Goal: Task Accomplishment & Management: Manage account settings

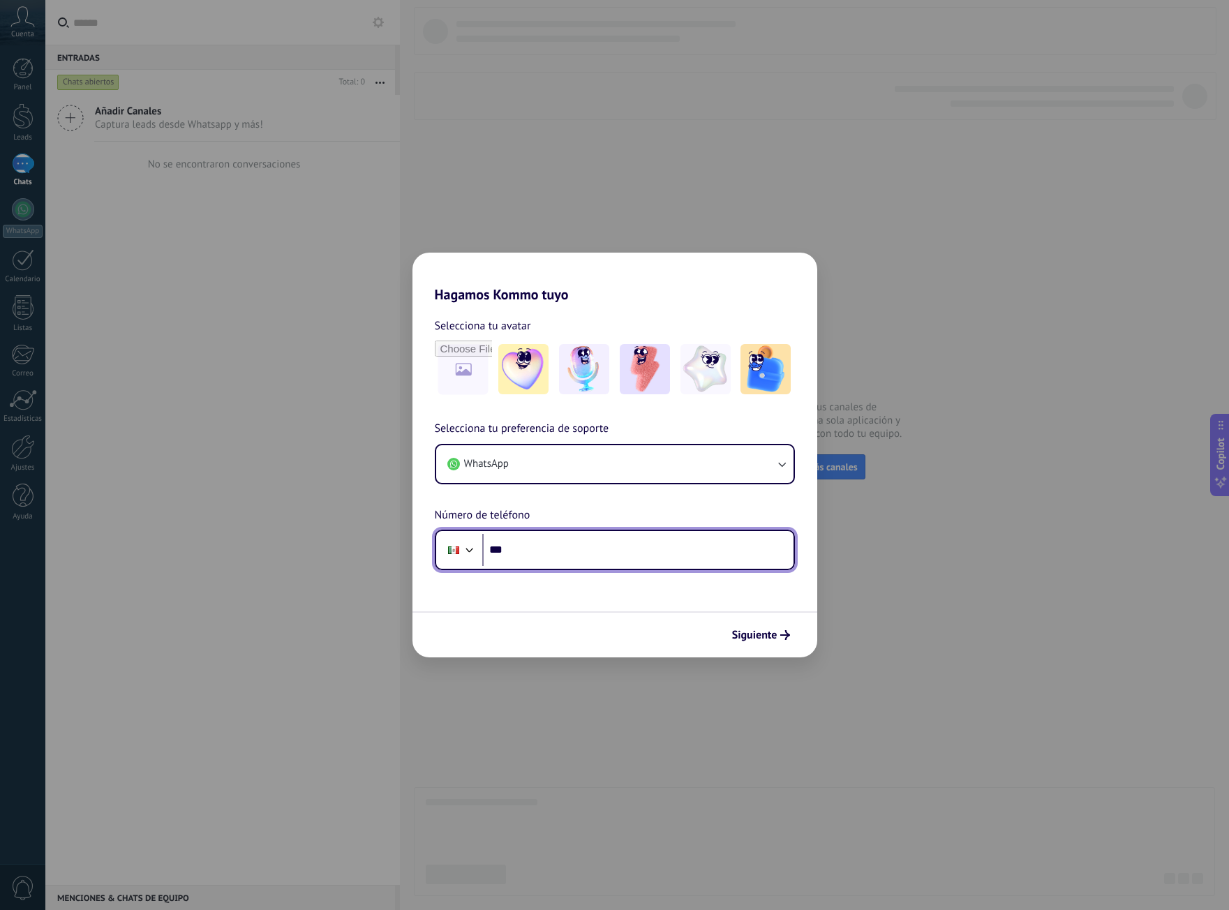
click at [578, 545] on input "***" at bounding box center [637, 550] width 311 height 32
type input "**********"
click at [784, 627] on button "Siguiente" at bounding box center [761, 635] width 70 height 24
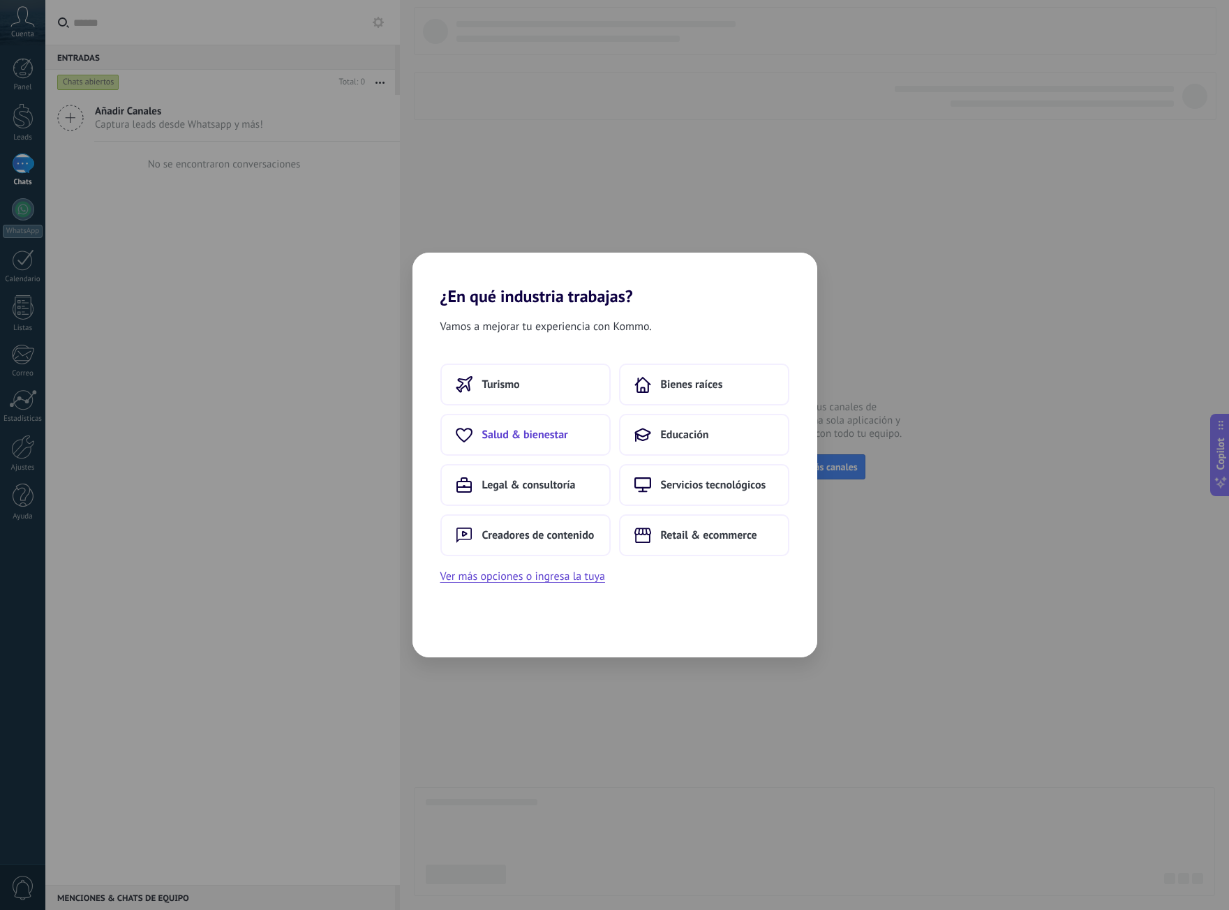
click at [581, 426] on button "Salud & bienestar" at bounding box center [525, 435] width 170 height 42
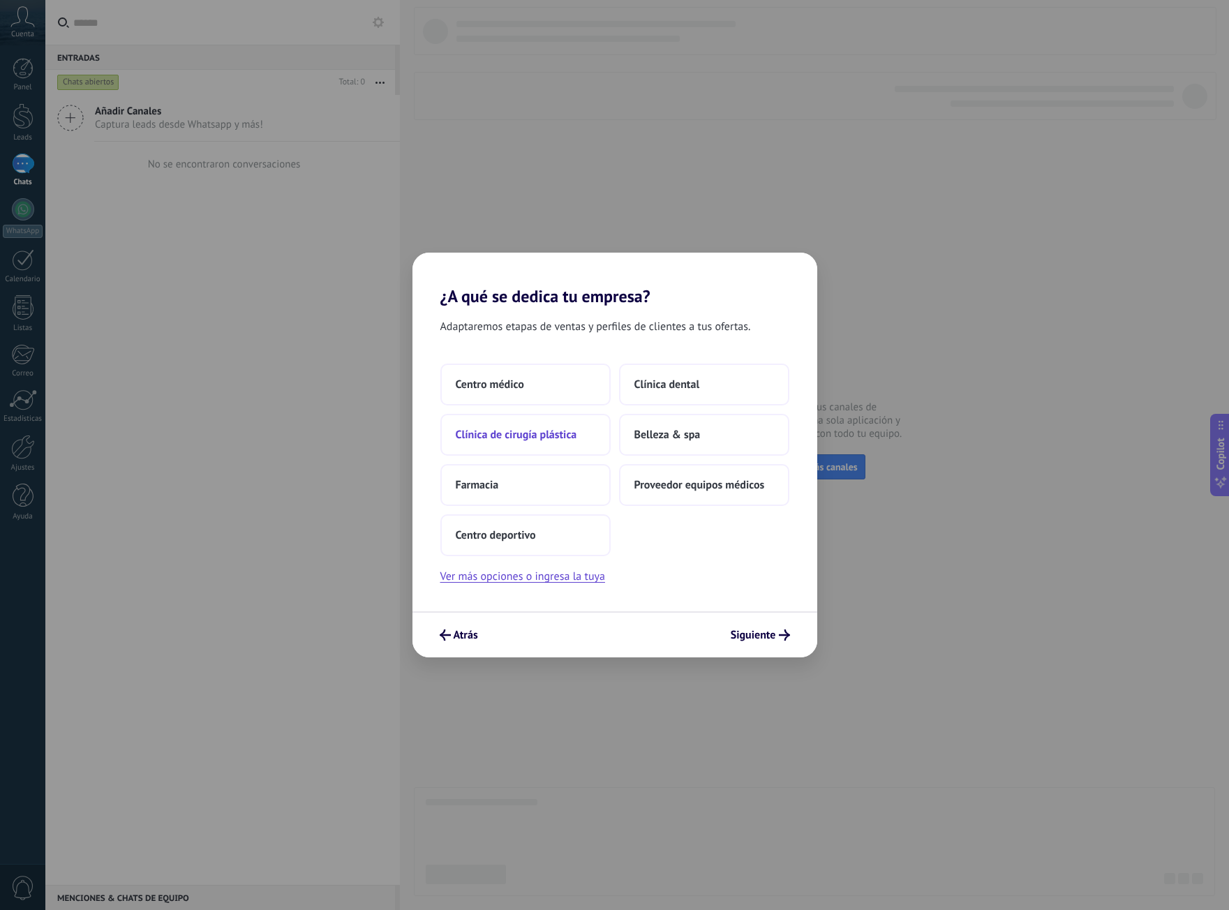
click at [564, 447] on button "Clínica de cirugía plástica" at bounding box center [525, 435] width 170 height 42
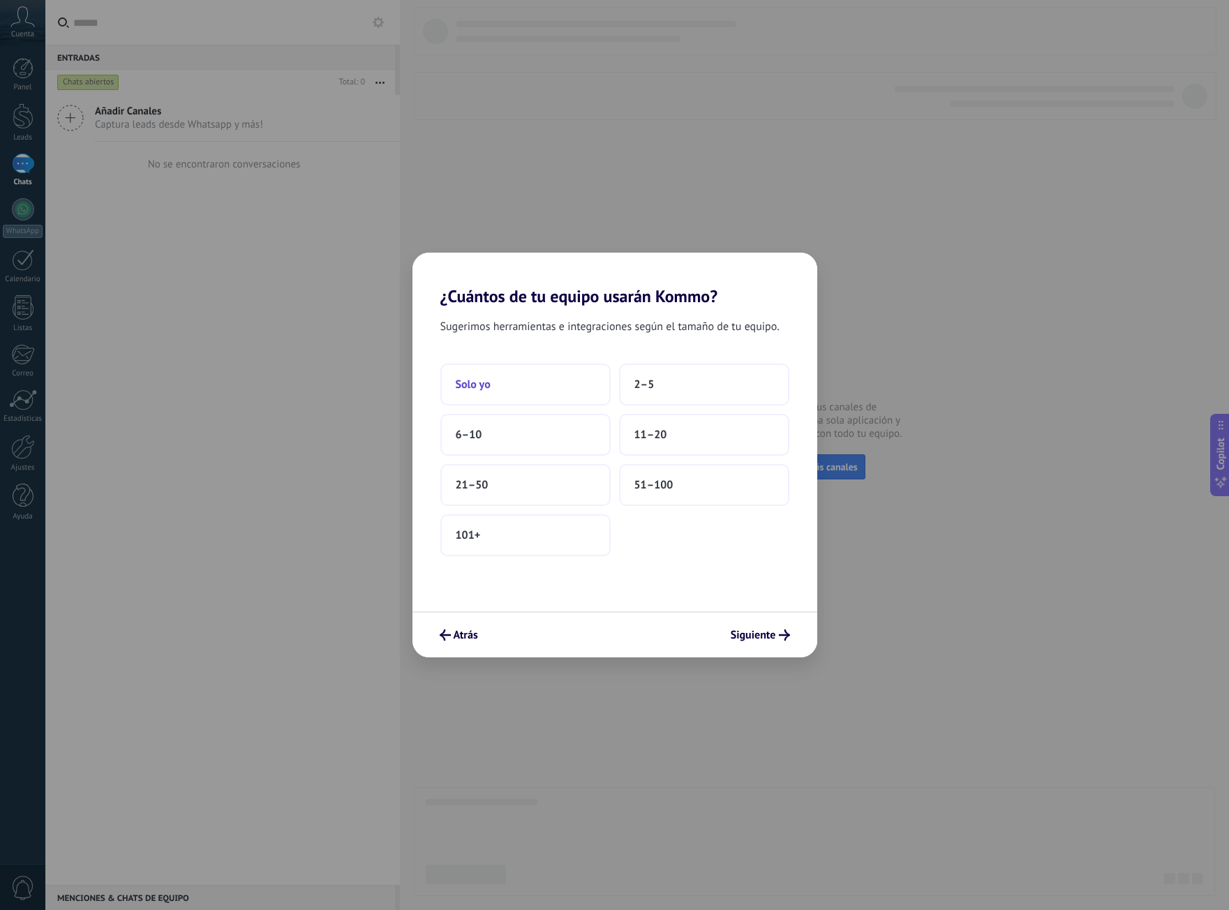
click at [558, 394] on button "Solo yo" at bounding box center [525, 385] width 170 height 42
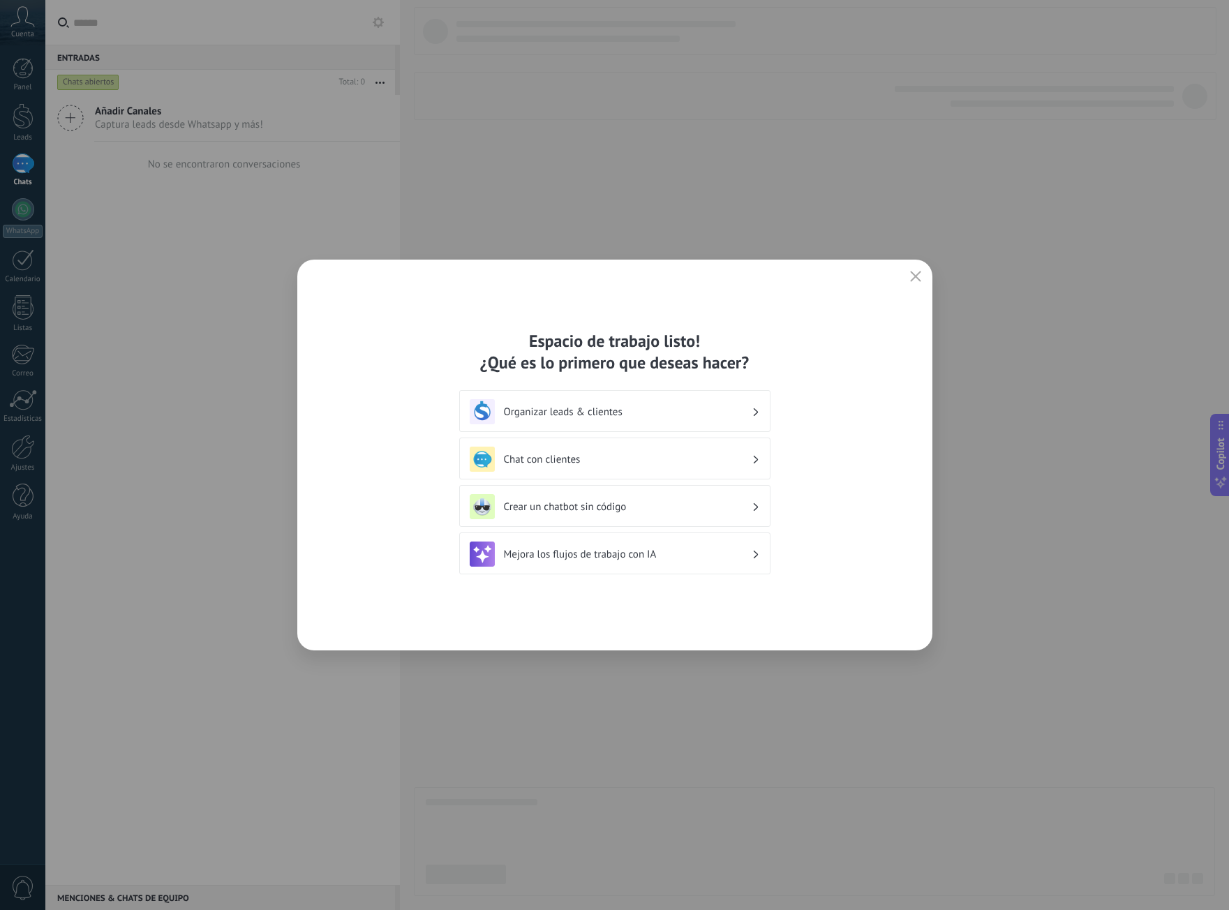
click at [732, 475] on div "Chat con clientes" at bounding box center [614, 459] width 311 height 42
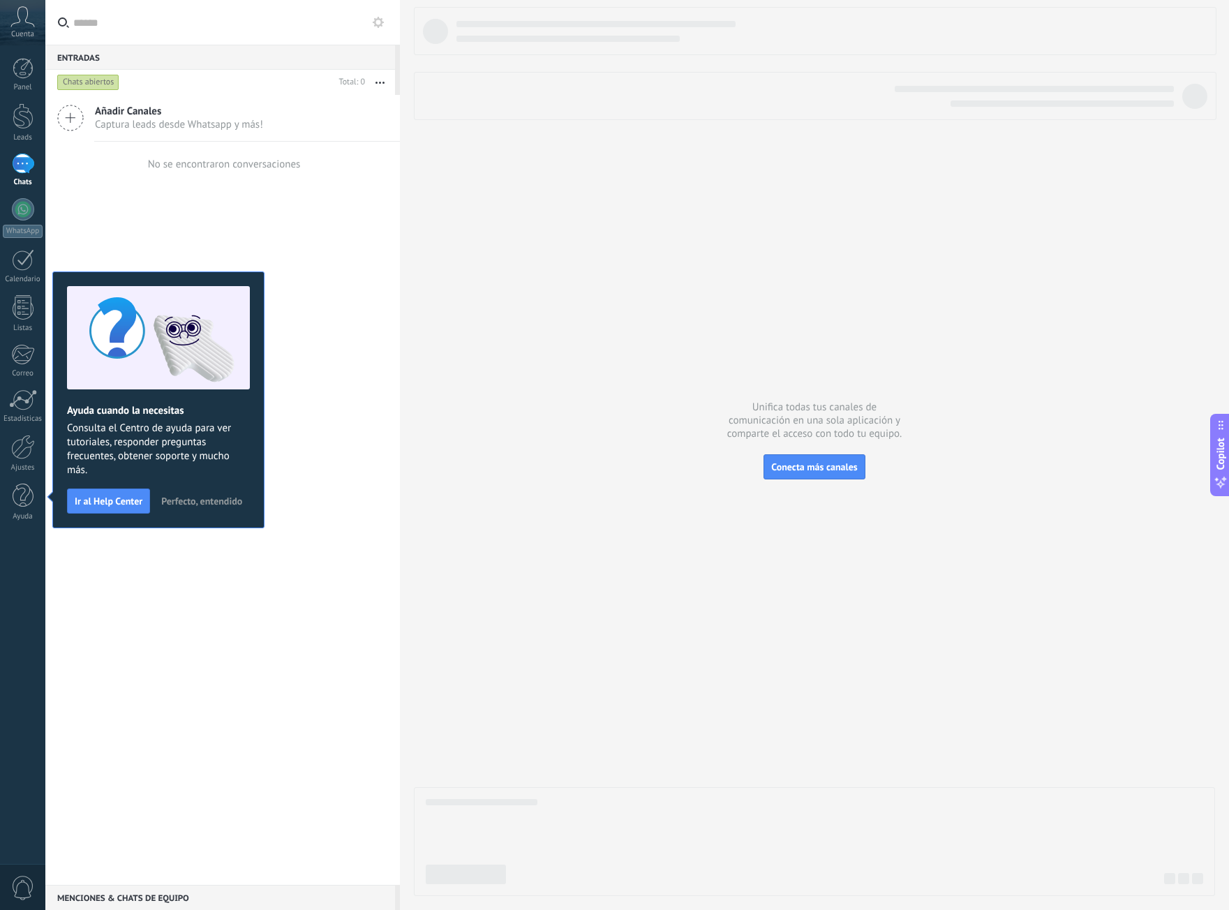
click at [199, 497] on span "Perfecto, entendido" at bounding box center [201, 501] width 81 height 10
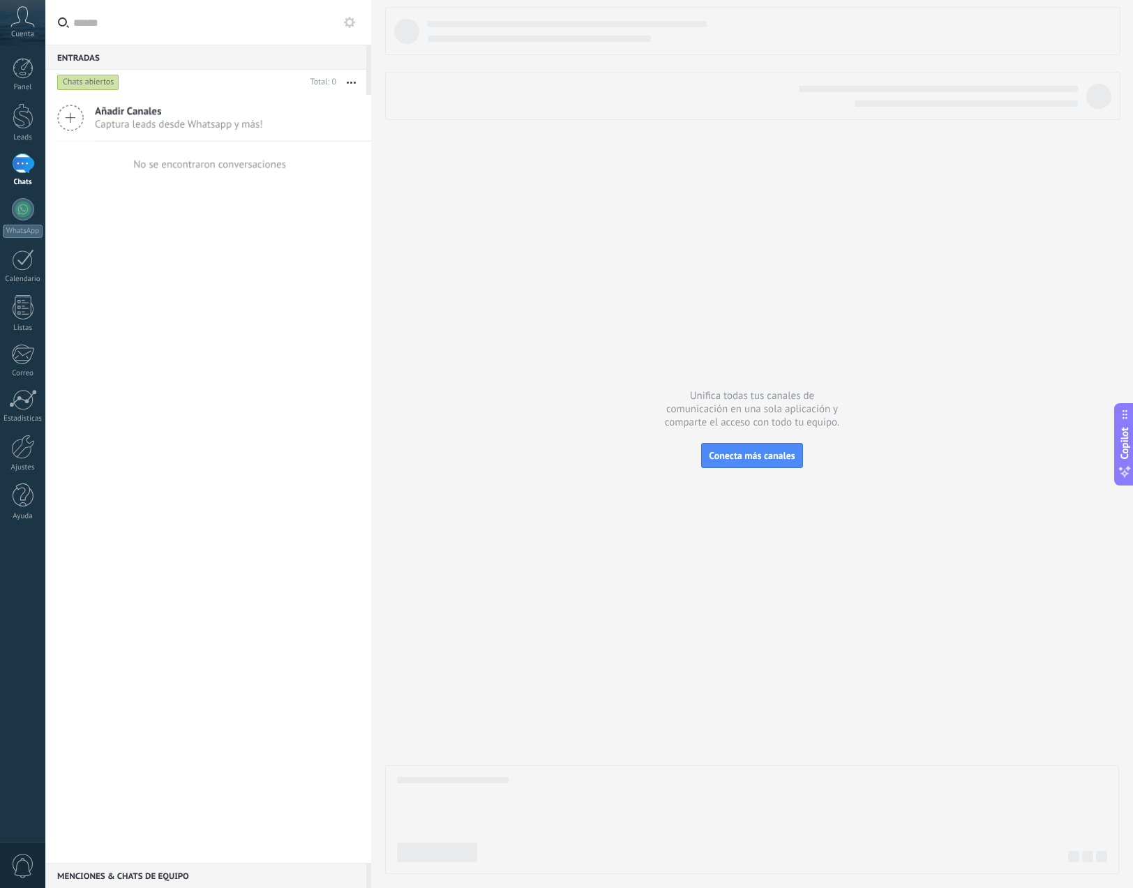
click at [714, 180] on div at bounding box center [752, 440] width 734 height 867
click at [32, 27] on icon at bounding box center [22, 16] width 24 height 21
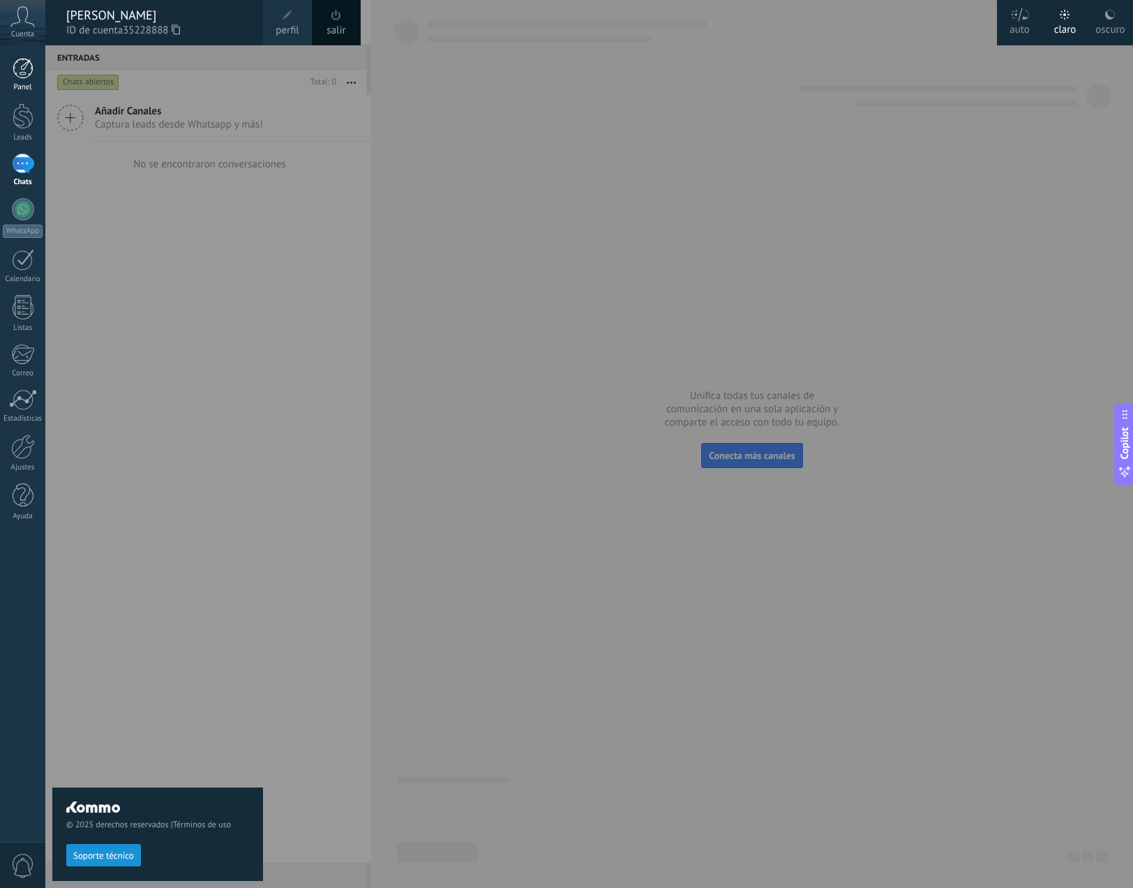
click at [18, 70] on div at bounding box center [23, 68] width 21 height 21
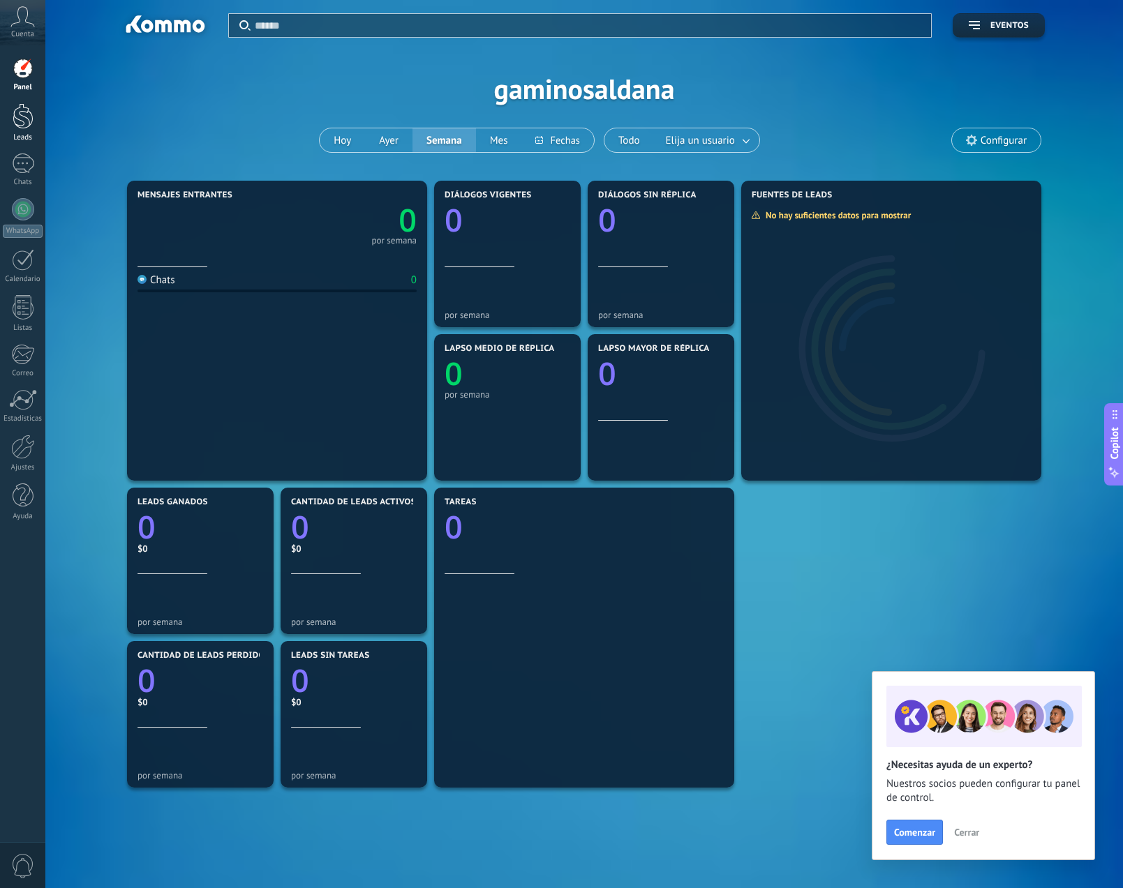
click at [23, 125] on div at bounding box center [23, 116] width 21 height 26
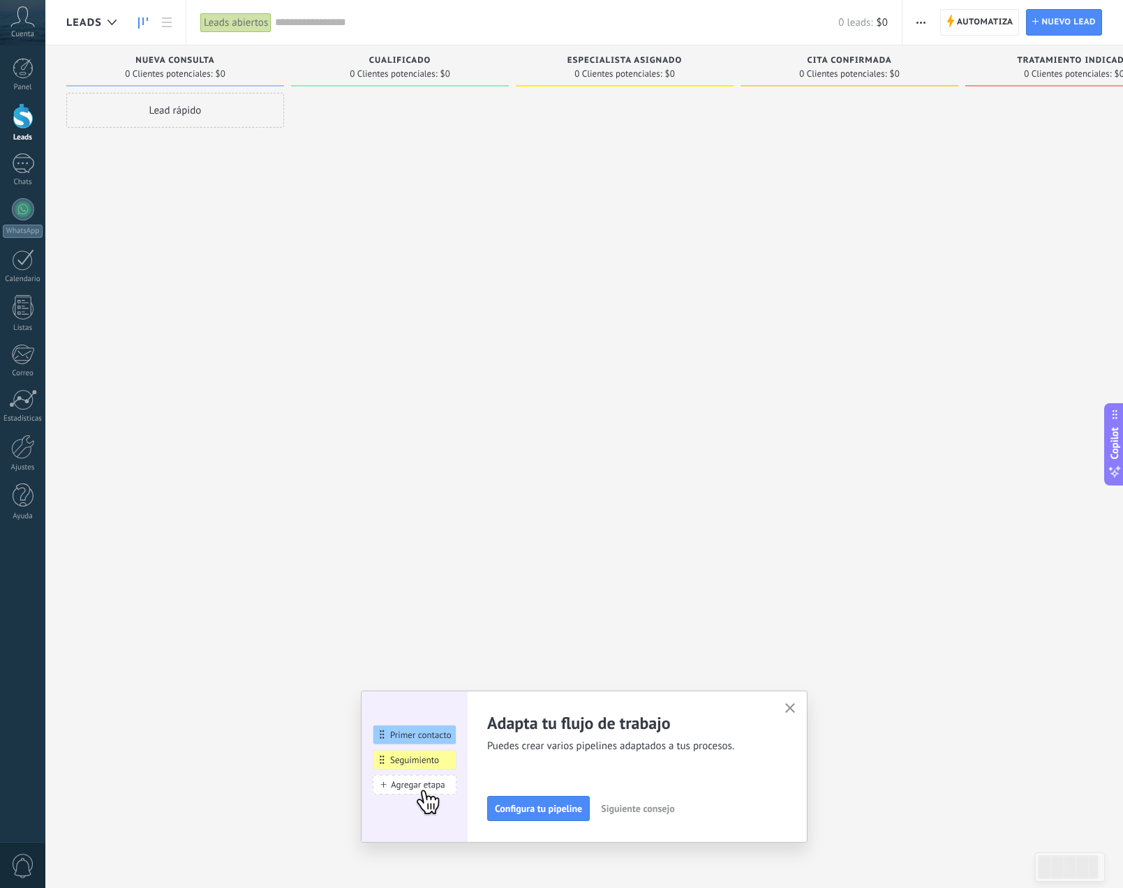
click at [582, 809] on span "Configura tu pipeline" at bounding box center [538, 809] width 87 height 10
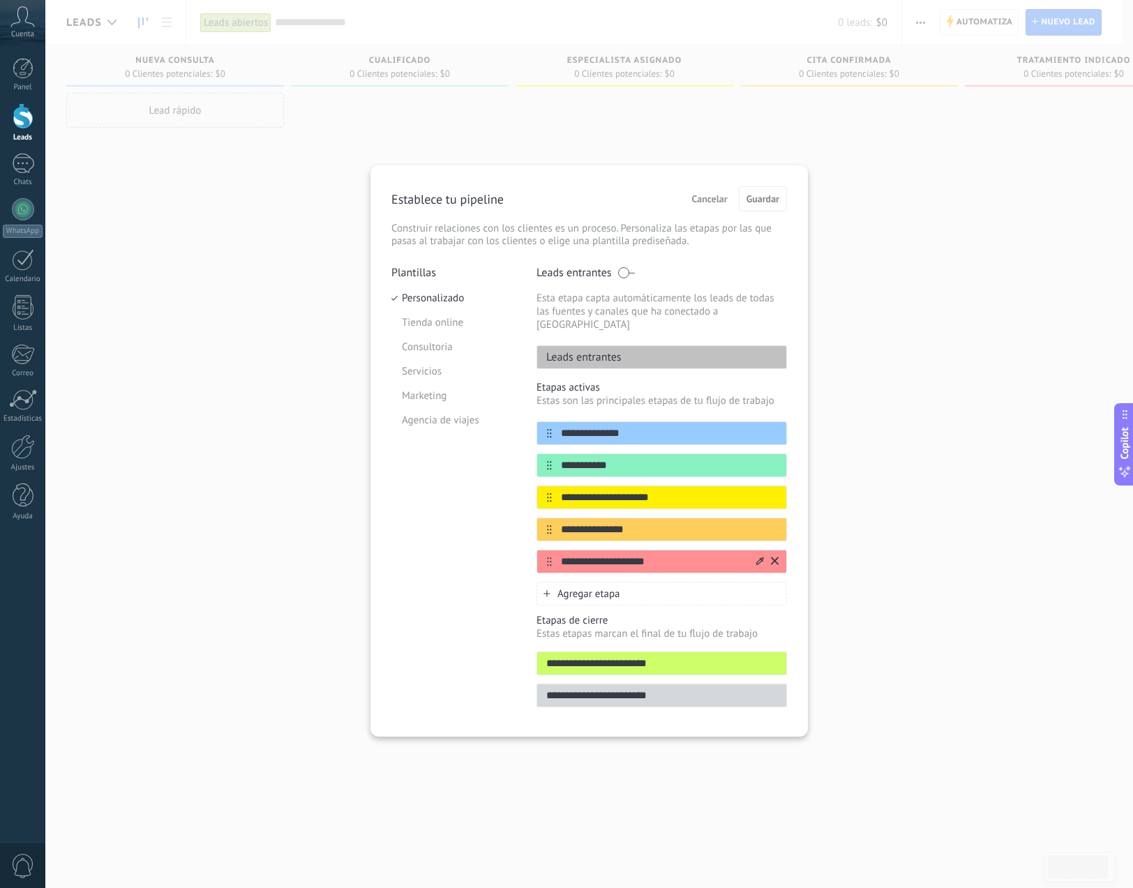
click at [773, 557] on icon at bounding box center [775, 561] width 8 height 8
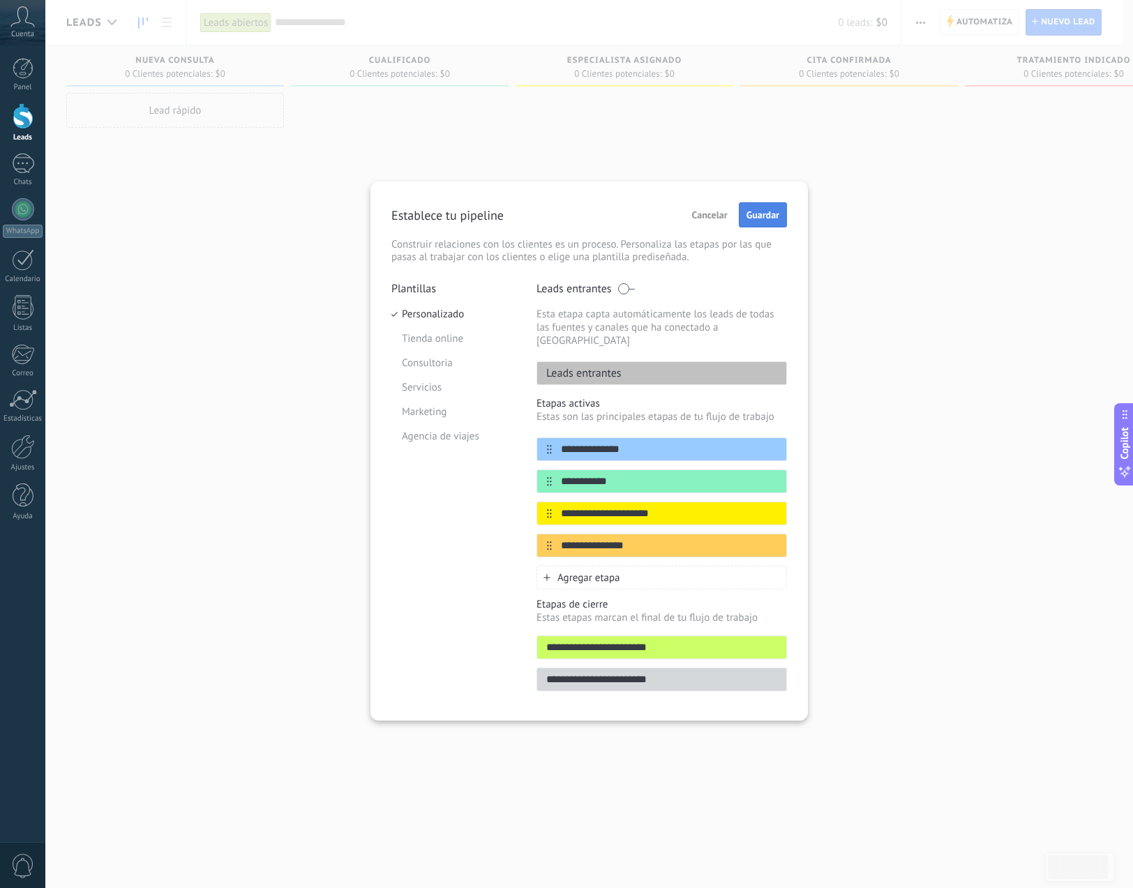
click at [772, 223] on button "Guardar" at bounding box center [763, 214] width 48 height 25
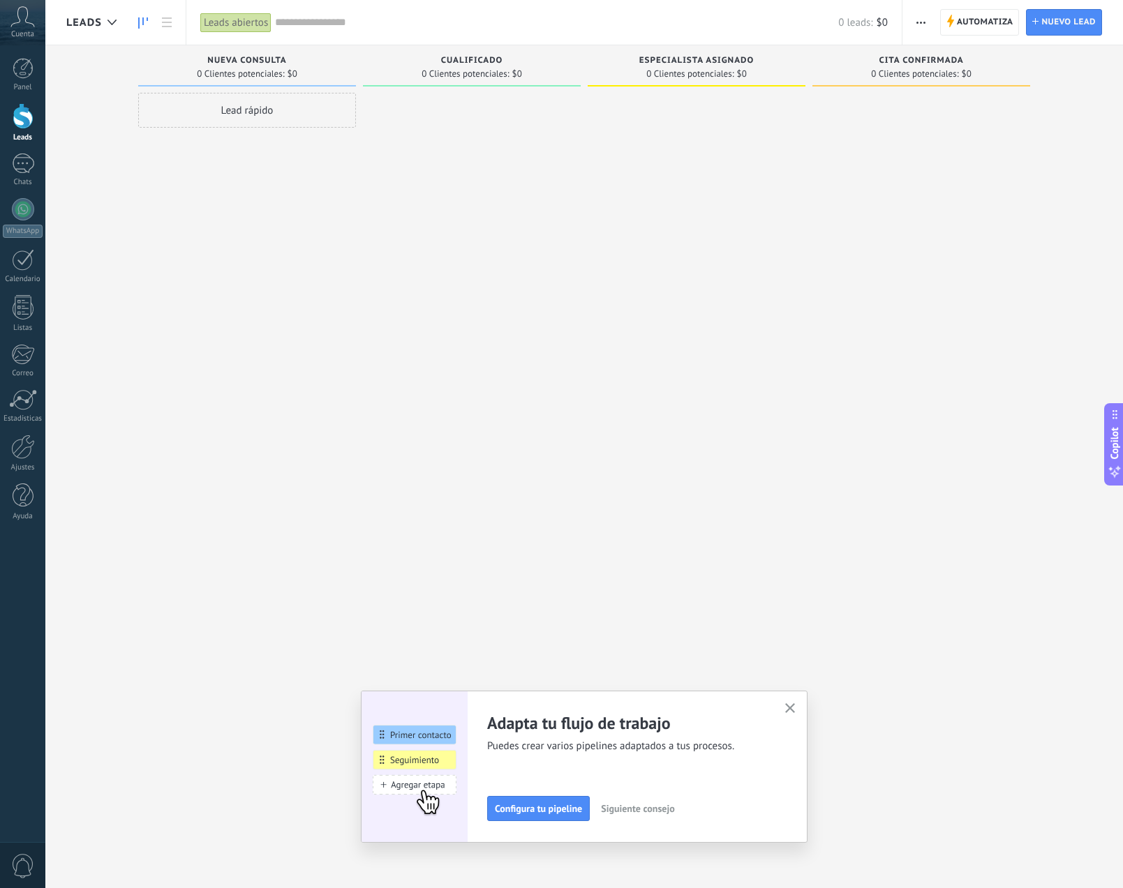
click at [466, 78] on span "0 Clientes potenciales:" at bounding box center [464, 74] width 87 height 8
click at [581, 813] on span "Configura tu pipeline" at bounding box center [538, 809] width 87 height 10
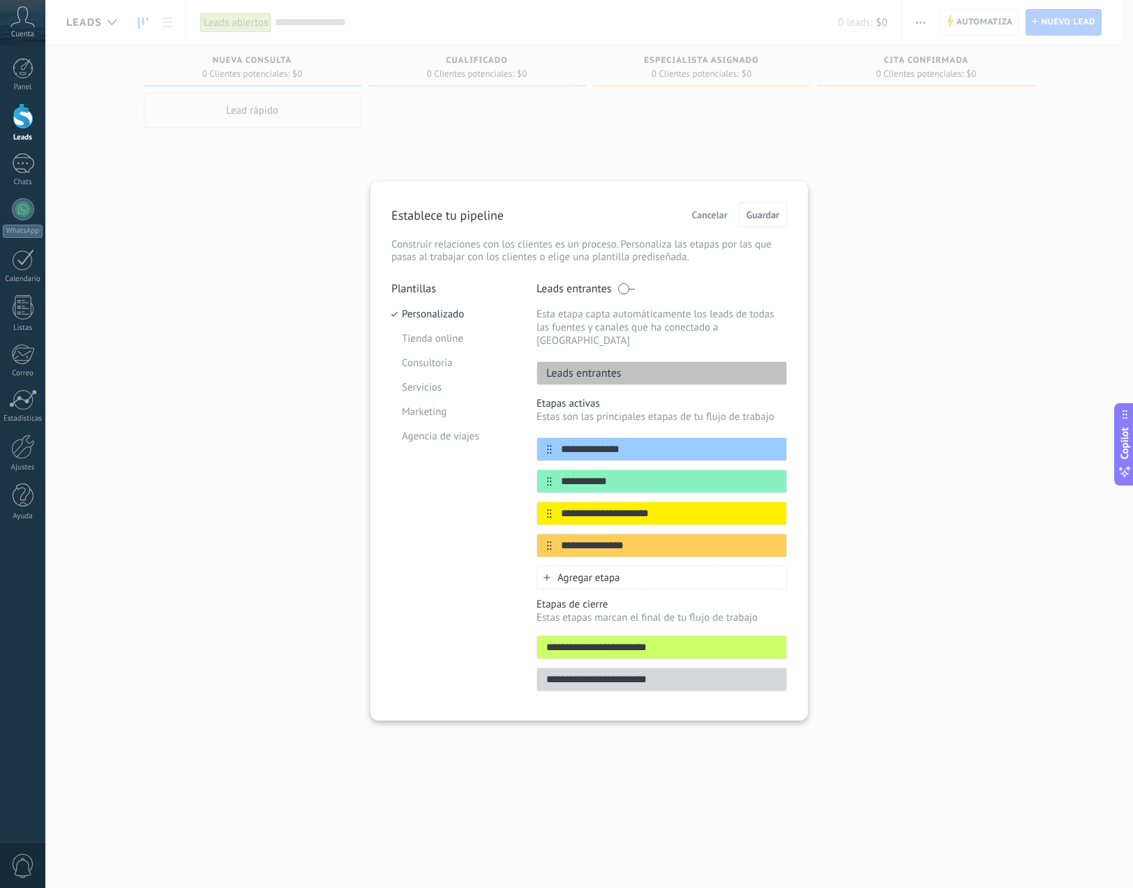
click at [609, 571] on span "Agregar etapa" at bounding box center [589, 577] width 63 height 13
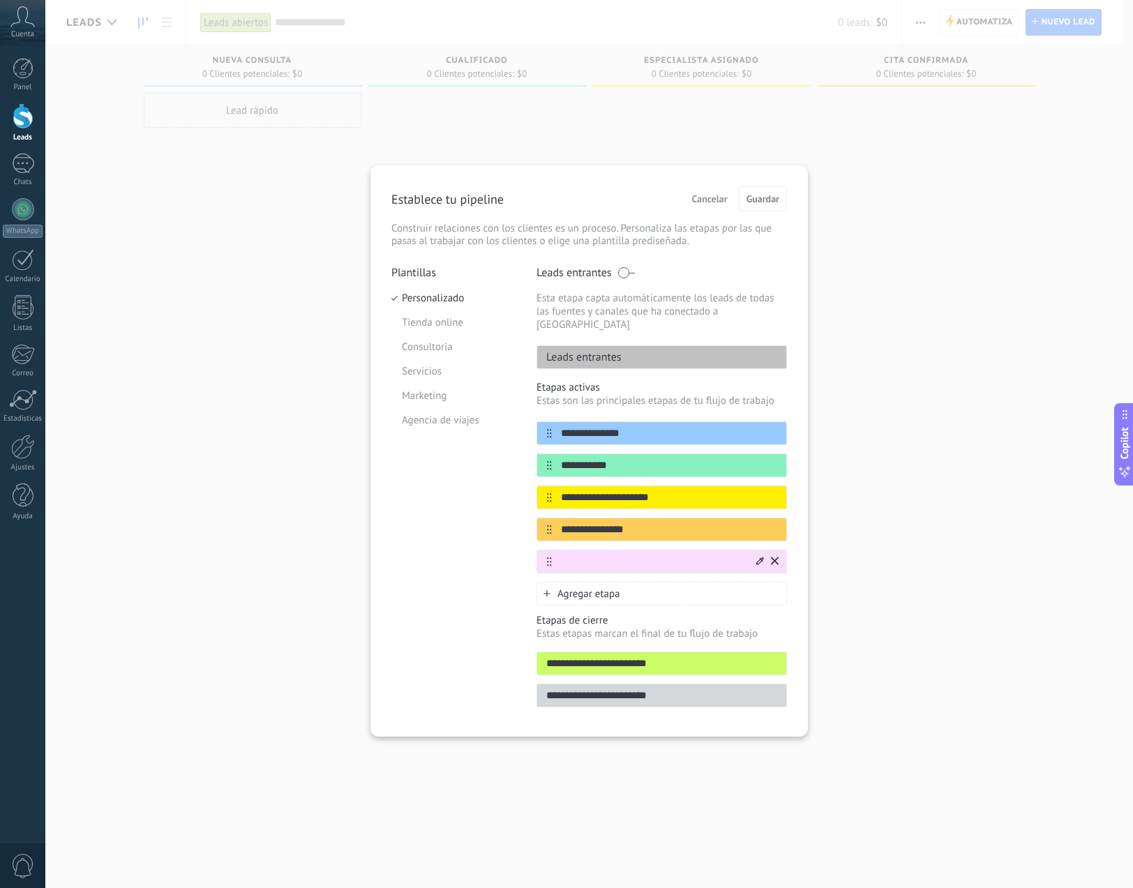
click at [597, 555] on input "text" at bounding box center [653, 562] width 202 height 15
type input "*"
type input "**********"
click at [412, 583] on div "Plantillas Personalizado Tienda online Consultoria Servicios Marketing Agencia …" at bounding box center [453, 491] width 124 height 450
drag, startPoint x: 703, startPoint y: 550, endPoint x: 703, endPoint y: 509, distance: 40.5
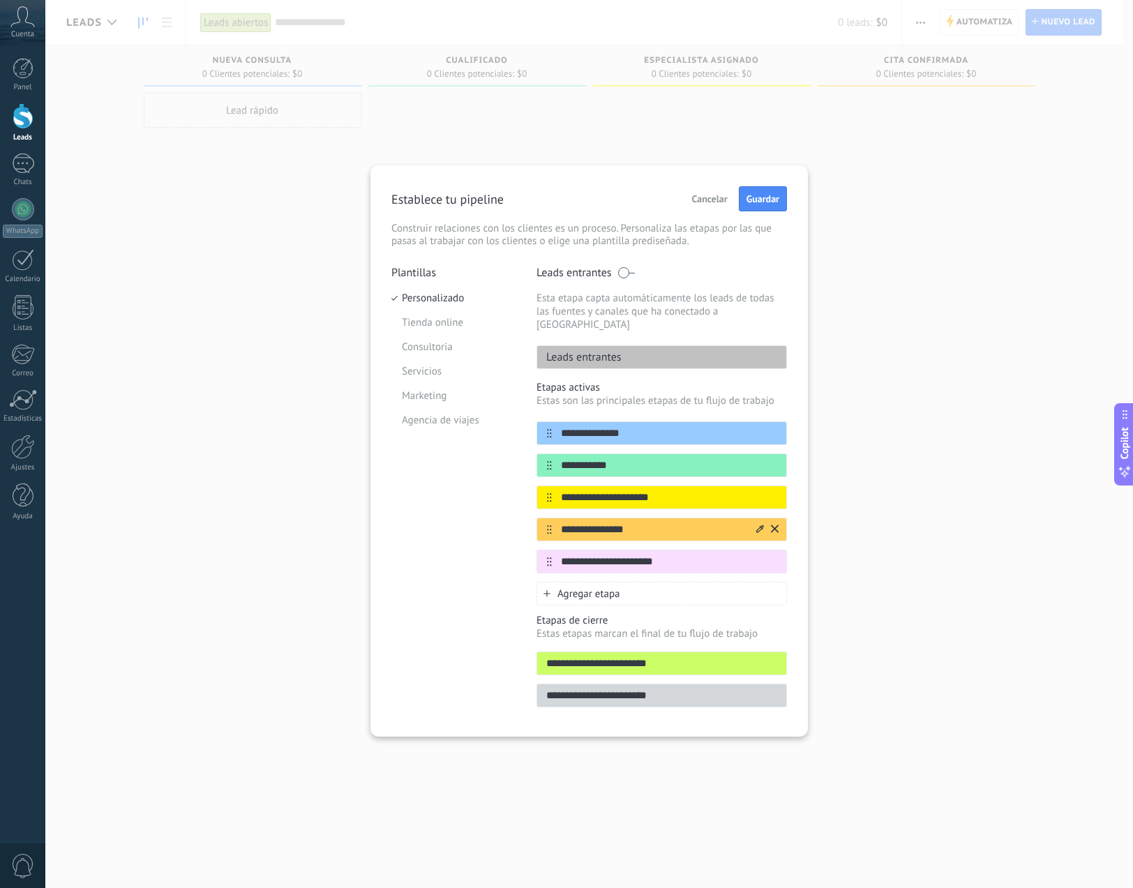
click at [703, 509] on div "**********" at bounding box center [662, 497] width 251 height 152
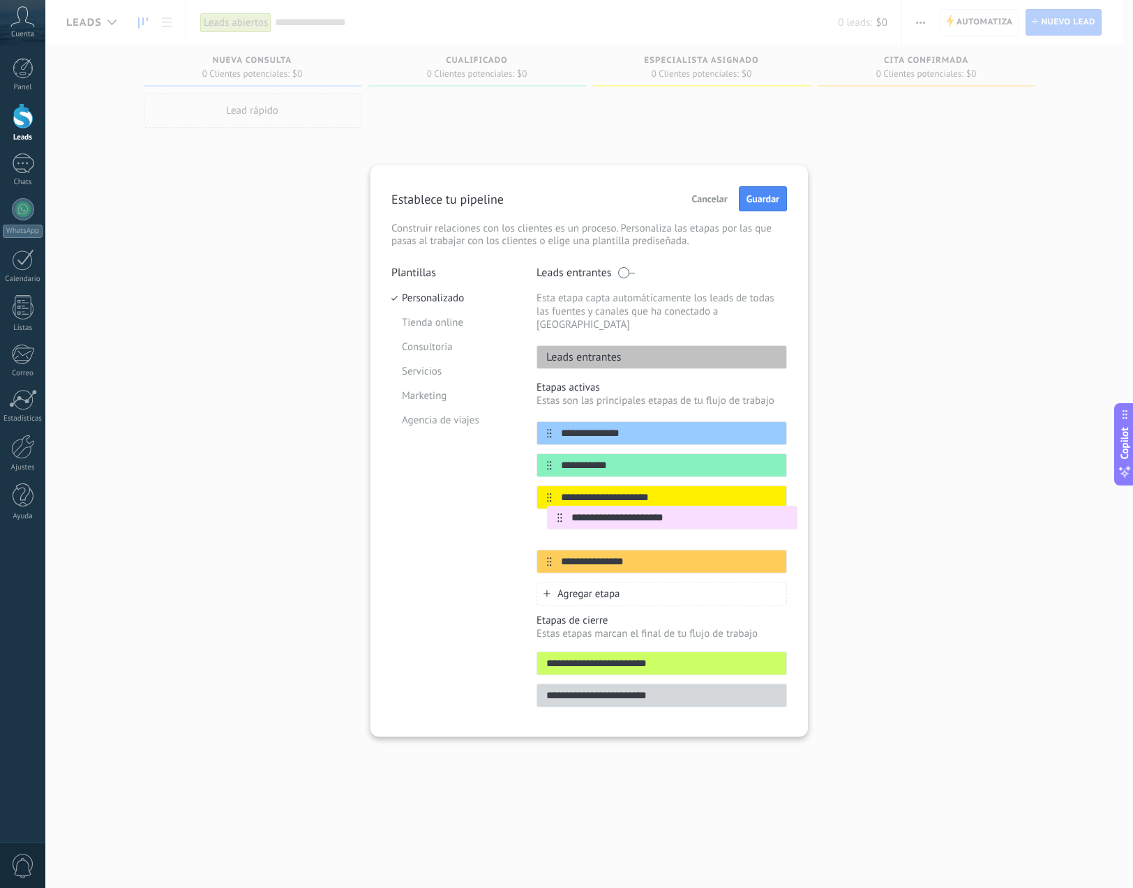
drag, startPoint x: 549, startPoint y: 550, endPoint x: 560, endPoint y: 511, distance: 39.8
click at [560, 511] on div "**********" at bounding box center [662, 497] width 251 height 152
click at [435, 569] on div "Plantillas Personalizado Tienda online Consultoria Servicios Marketing Agencia …" at bounding box center [453, 491] width 124 height 450
click at [763, 200] on span "Guardar" at bounding box center [763, 199] width 33 height 10
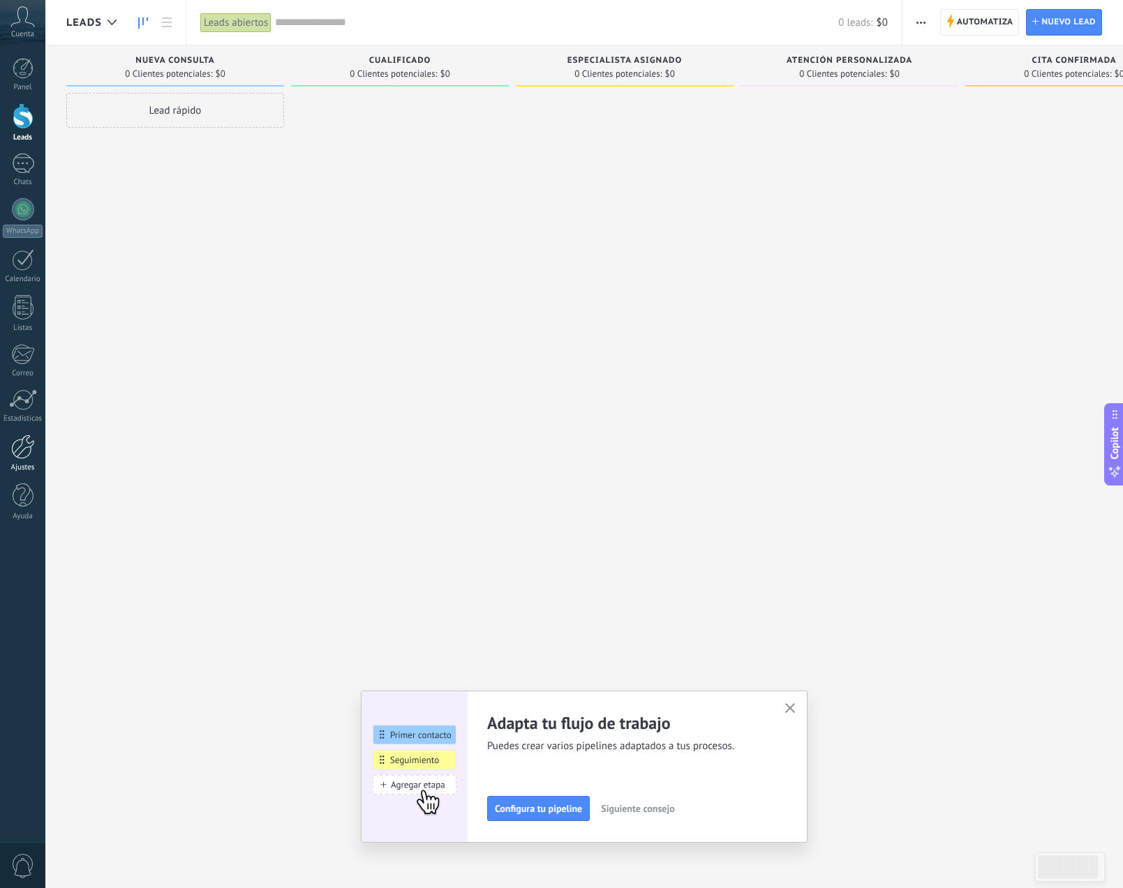
click at [17, 447] on div at bounding box center [23, 447] width 24 height 24
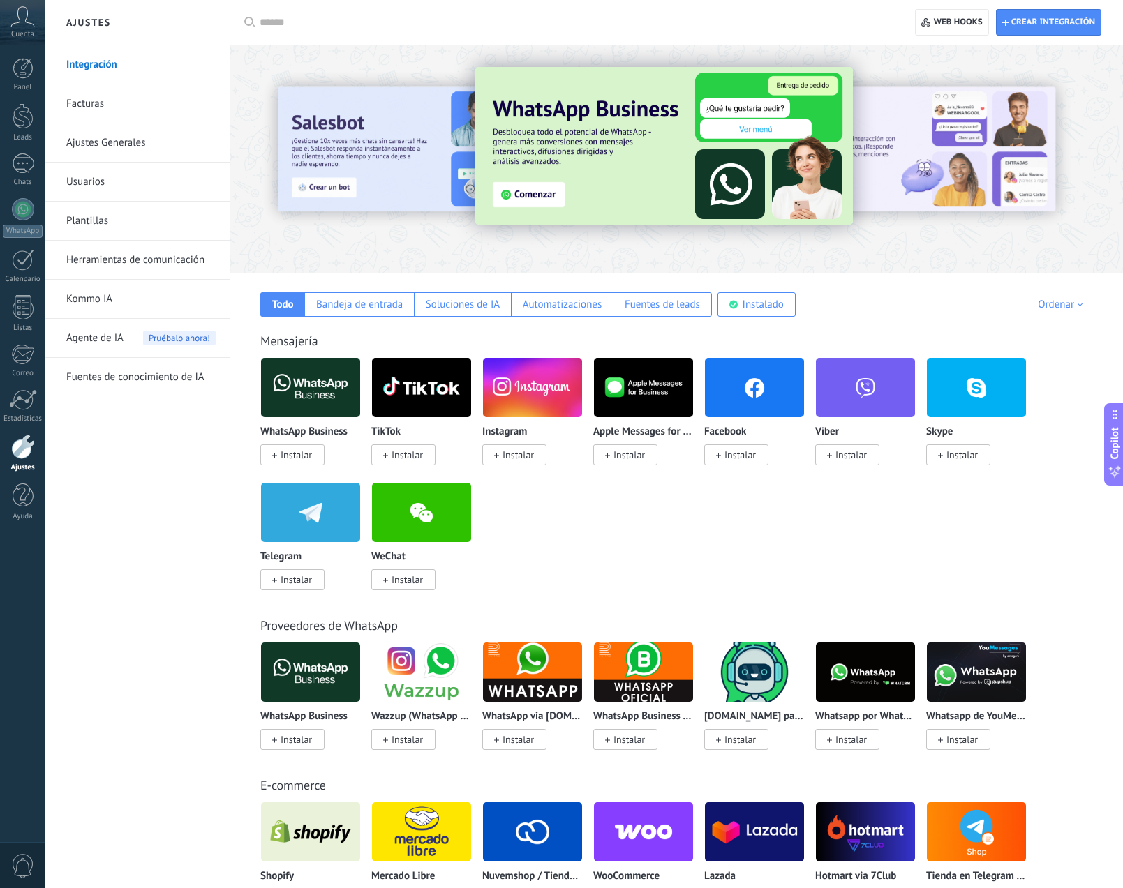
click at [307, 581] on span "Instalar" at bounding box center [296, 580] width 31 height 13
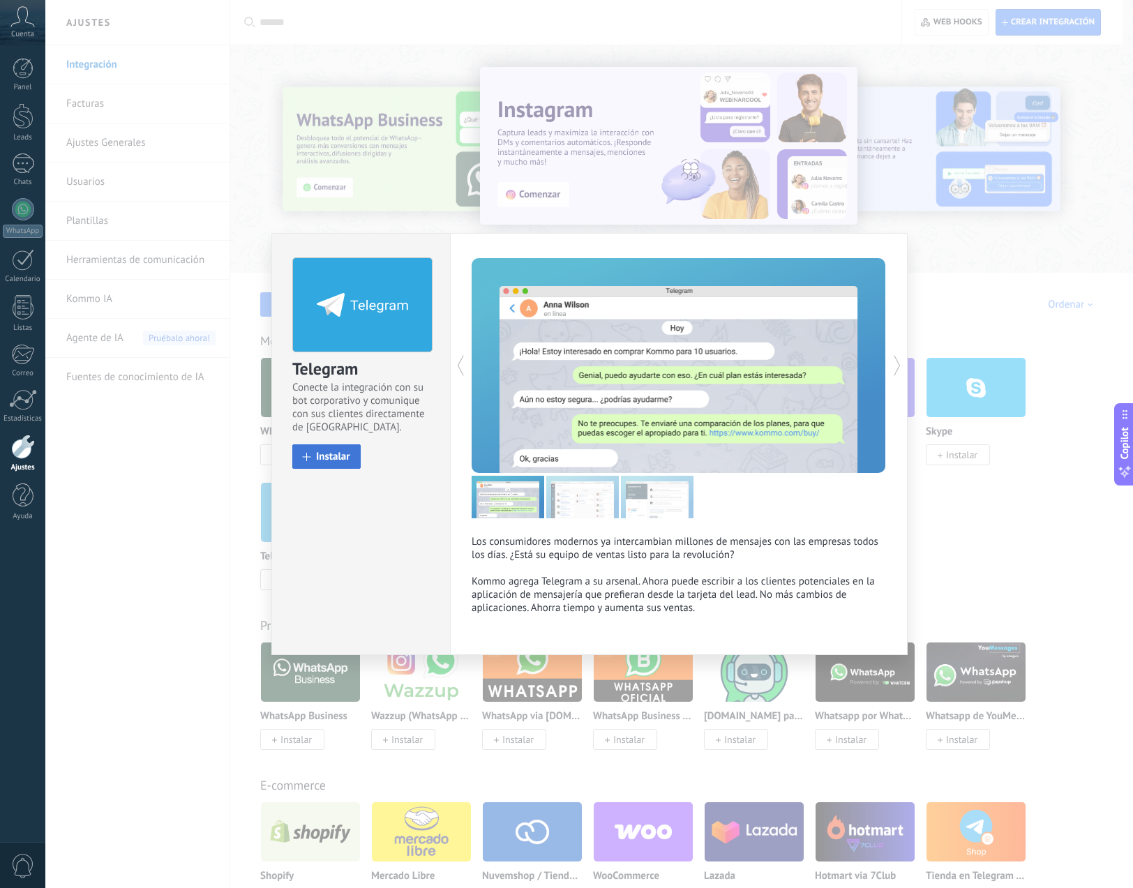
click at [341, 458] on span "Instalar" at bounding box center [333, 456] width 34 height 10
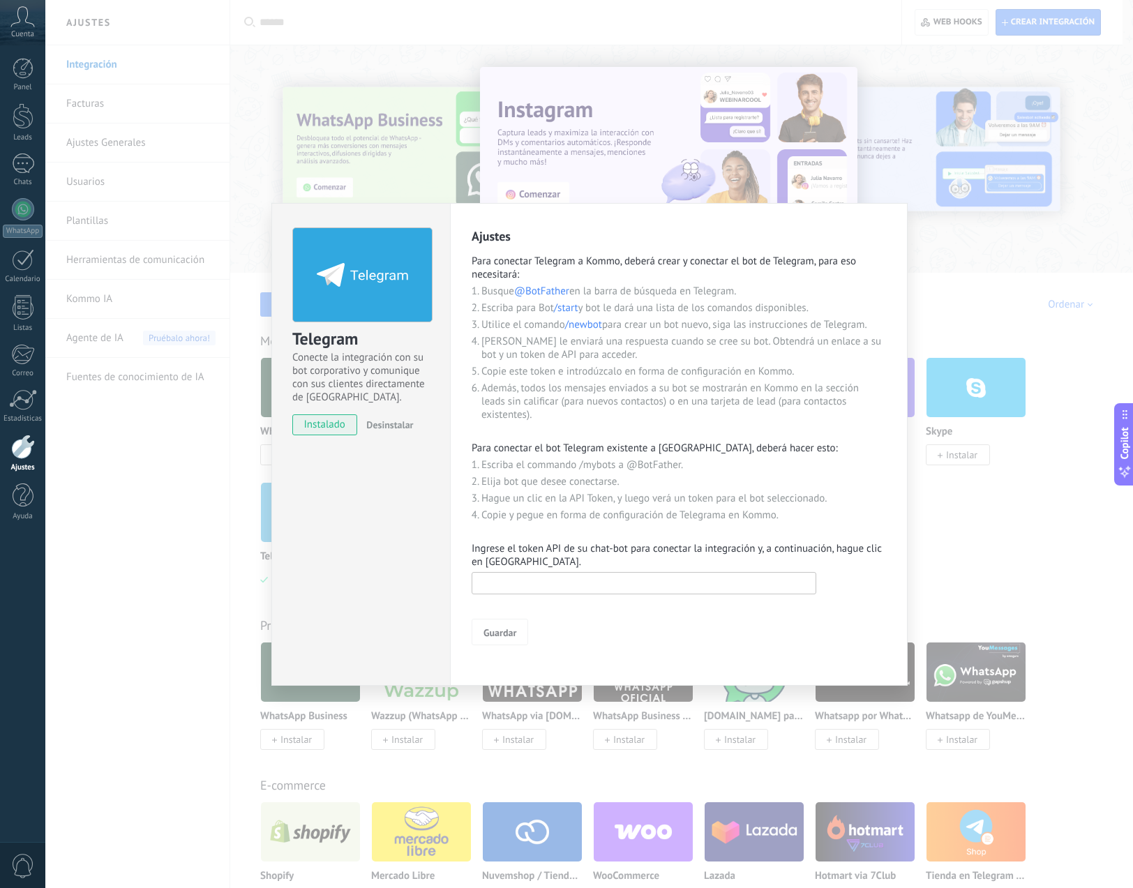
click at [525, 592] on input "text" at bounding box center [644, 583] width 345 height 22
paste input "**********"
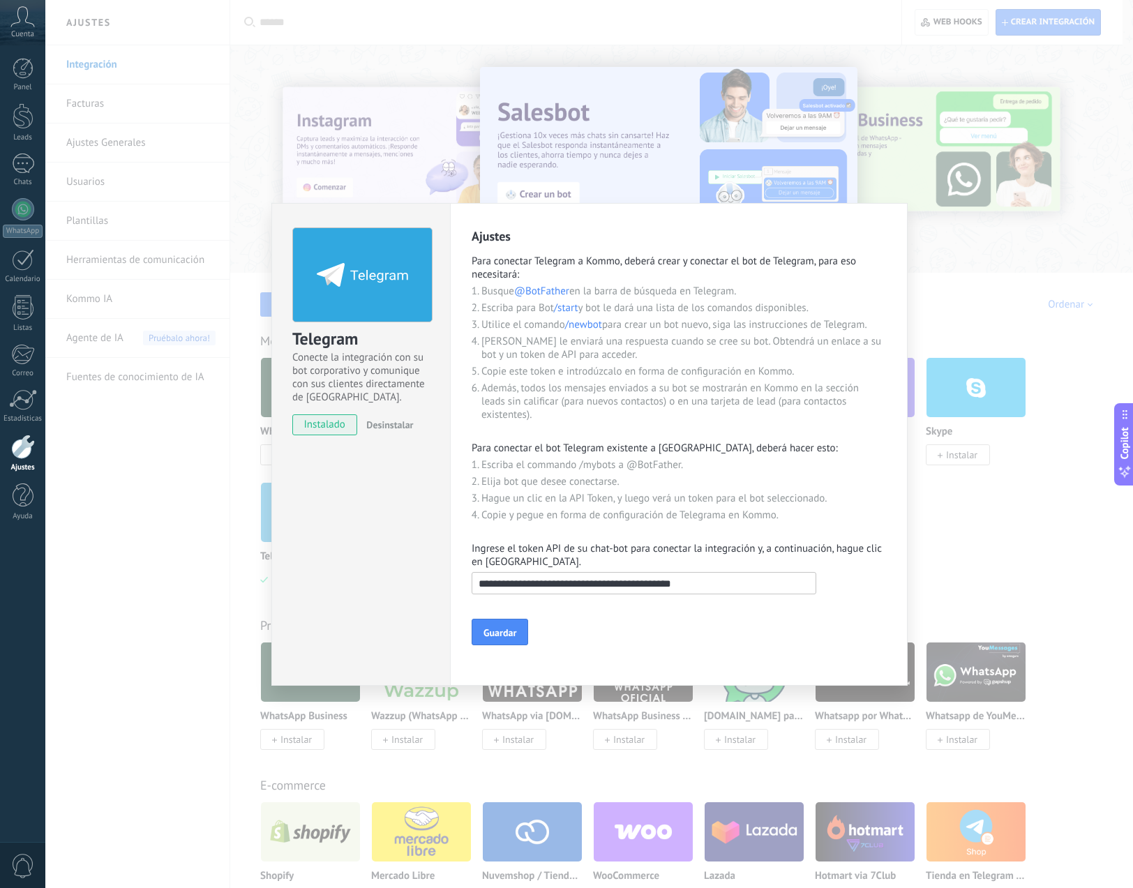
type input "**********"
click at [779, 590] on input "**********" at bounding box center [644, 583] width 345 height 22
drag, startPoint x: 774, startPoint y: 585, endPoint x: 289, endPoint y: 580, distance: 485.0
click at [299, 578] on div "Telegram Conecte la integración con su bot corporativo y comunique con sus clie…" at bounding box center [589, 444] width 636 height 483
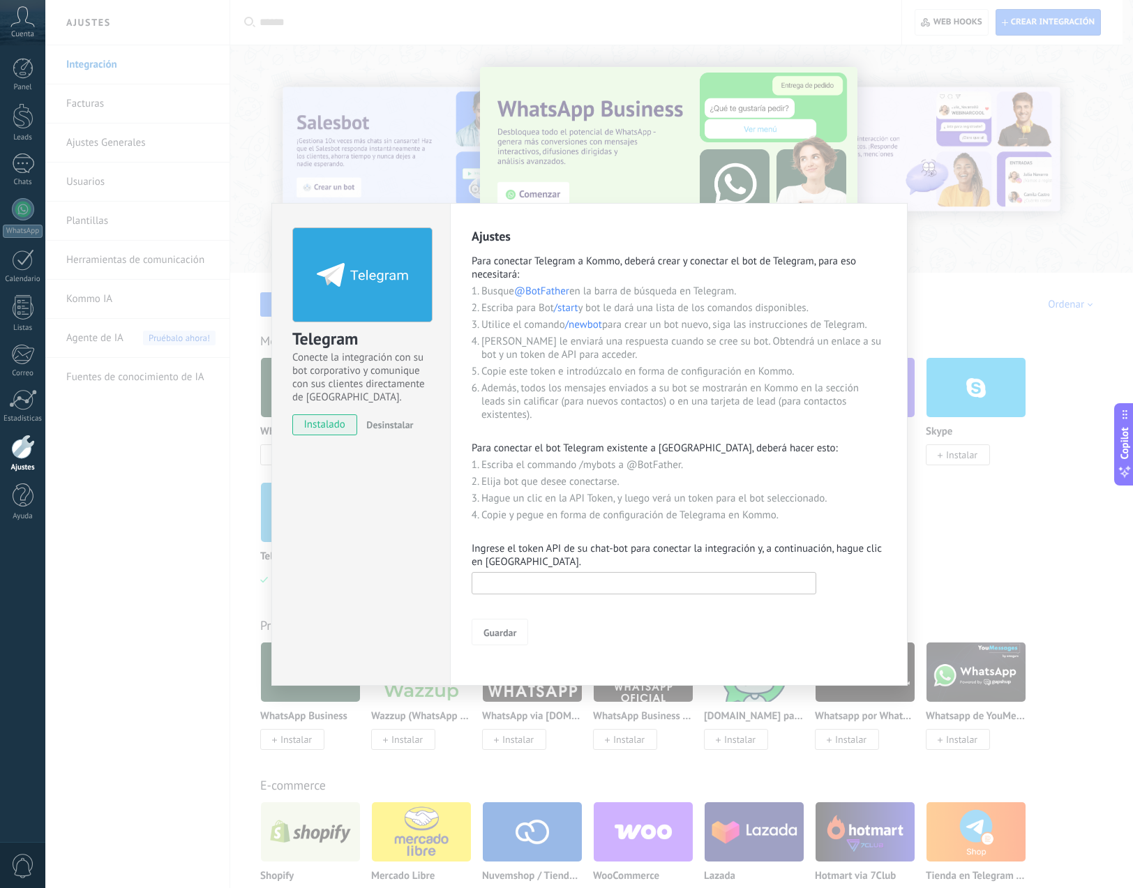
paste input "**********"
type input "**********"
click at [508, 635] on span "Guardar" at bounding box center [500, 633] width 33 height 10
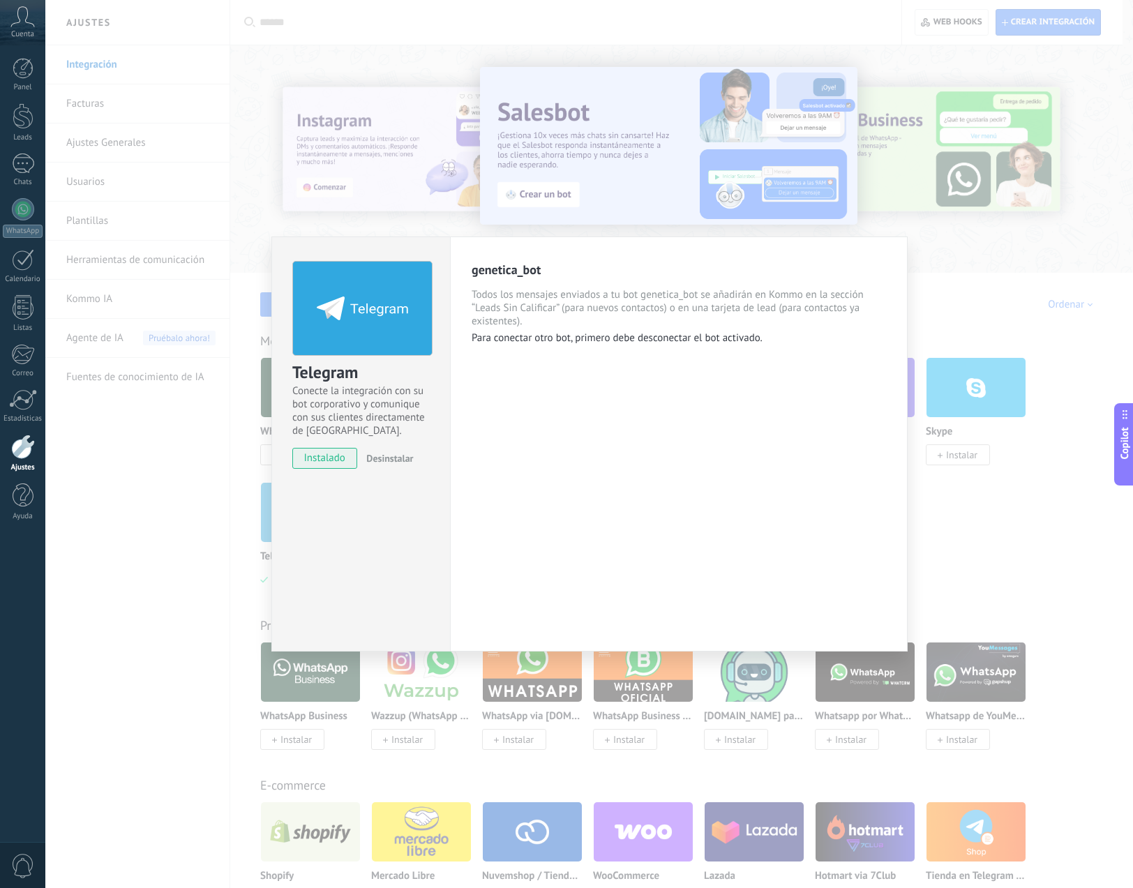
click at [390, 463] on span "Desinstalar" at bounding box center [389, 458] width 47 height 13
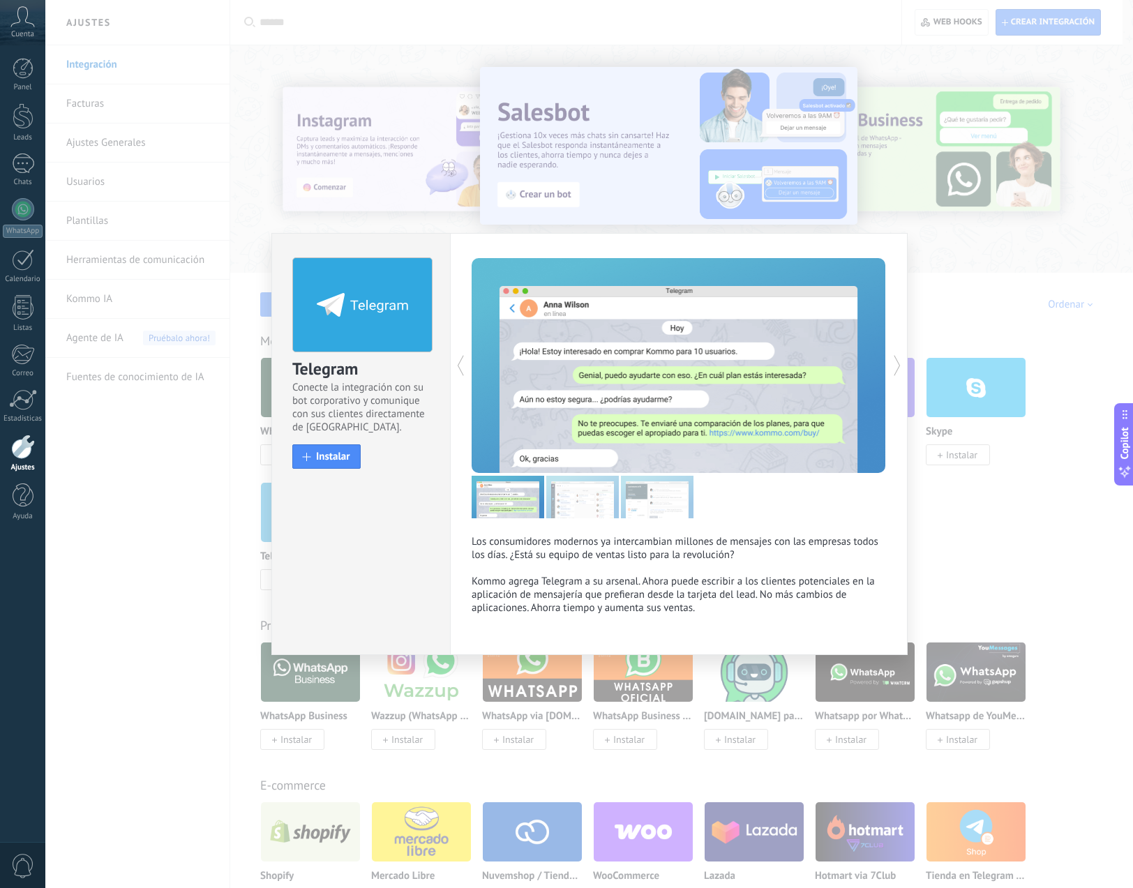
click at [530, 425] on div at bounding box center [575, 365] width 207 height 215
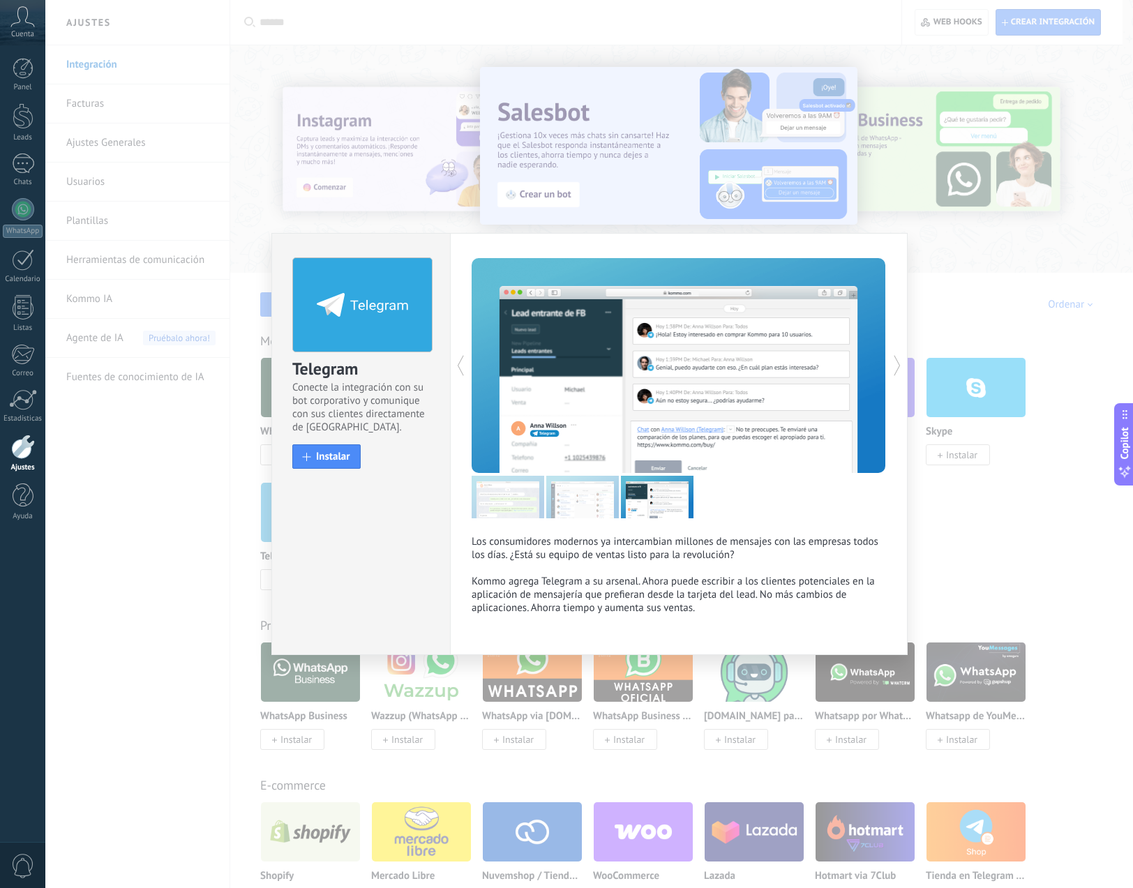
click at [464, 375] on icon at bounding box center [461, 366] width 14 height 28
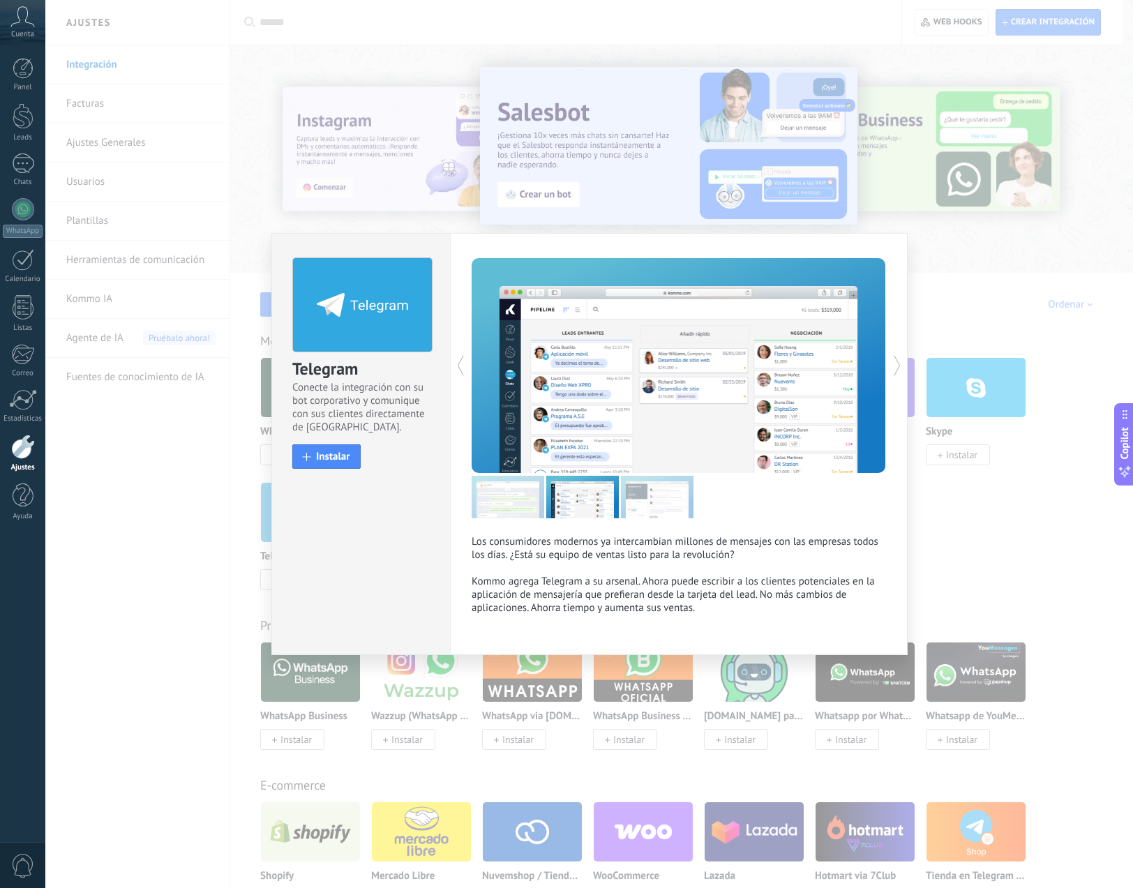
click at [463, 375] on use at bounding box center [461, 366] width 6 height 20
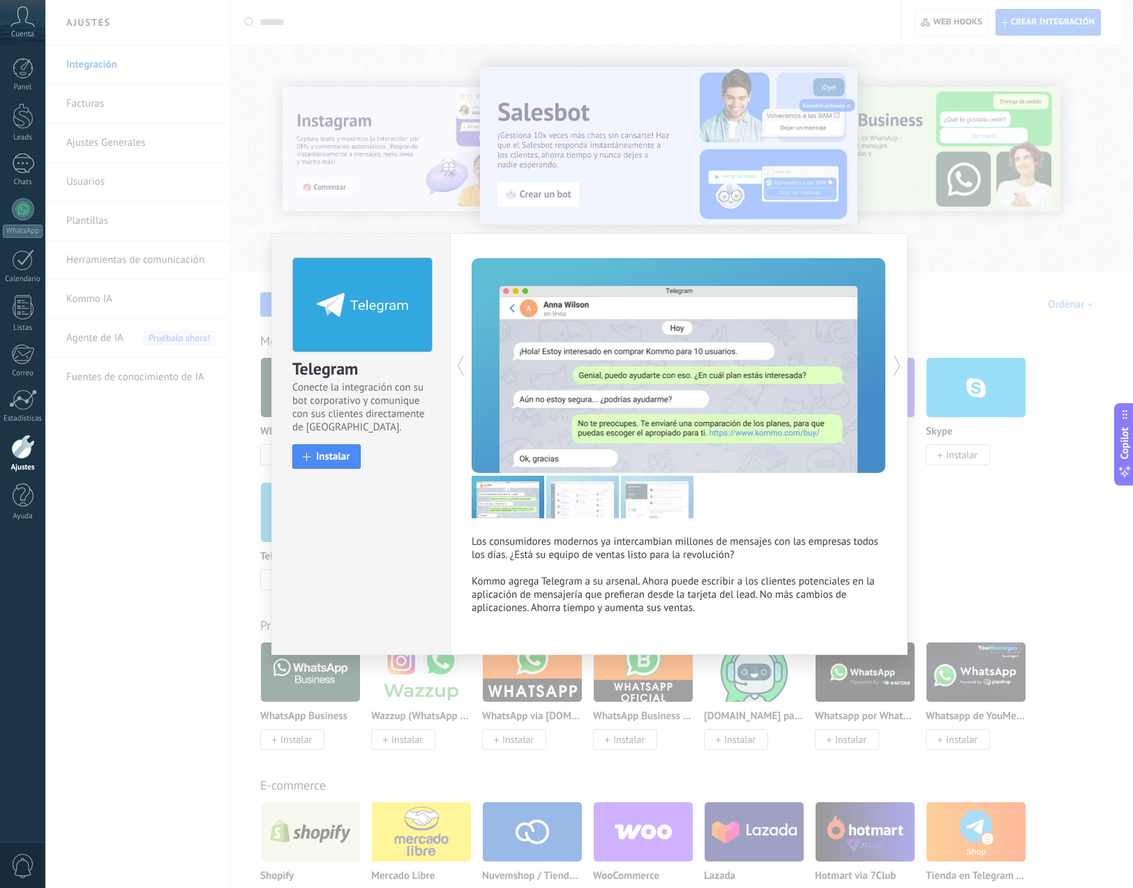
click at [463, 375] on use at bounding box center [461, 366] width 6 height 20
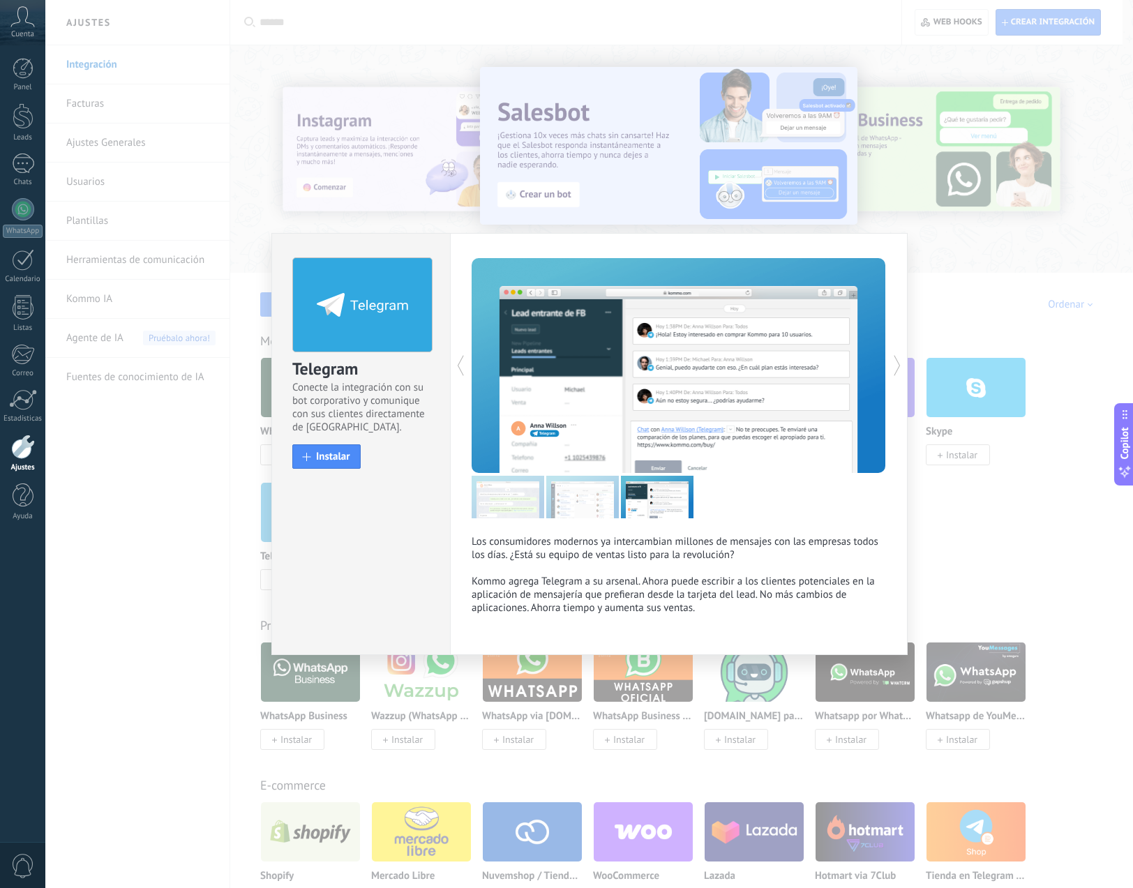
click at [463, 375] on use at bounding box center [461, 366] width 6 height 20
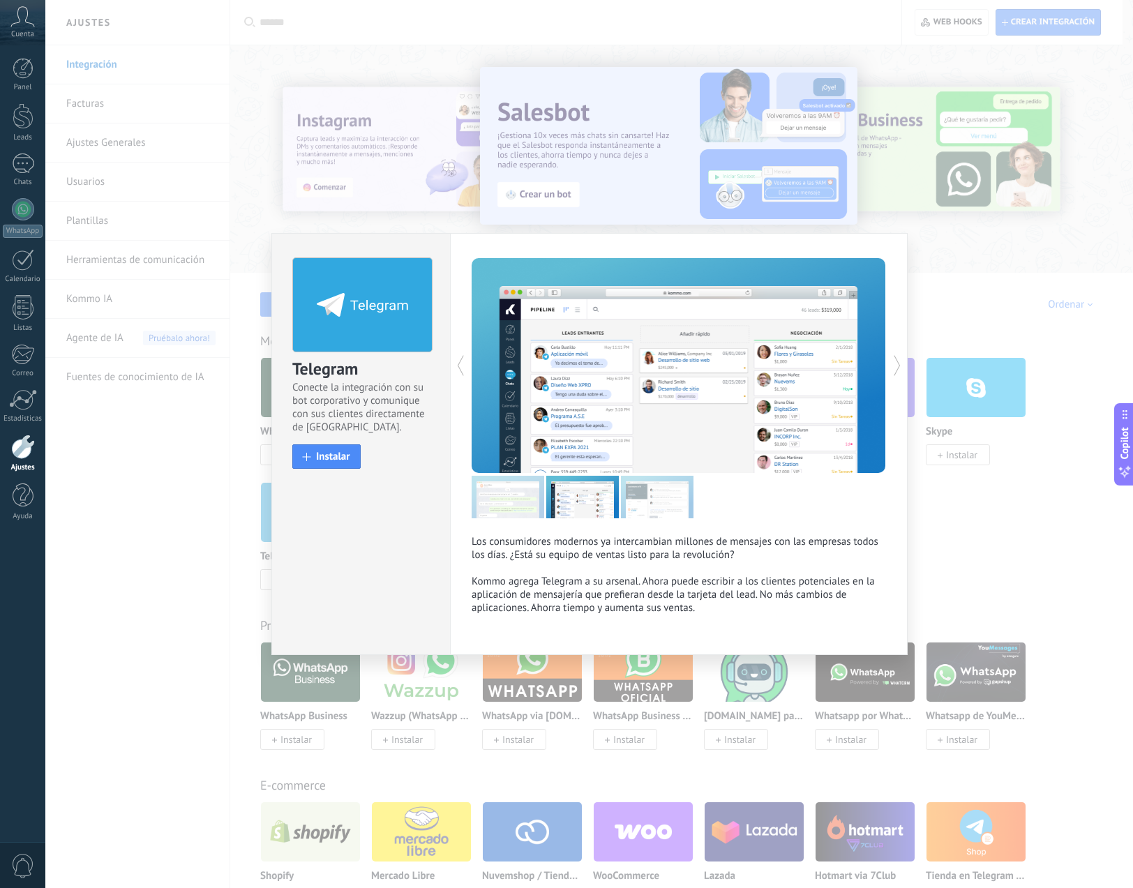
click at [463, 375] on use at bounding box center [461, 366] width 6 height 20
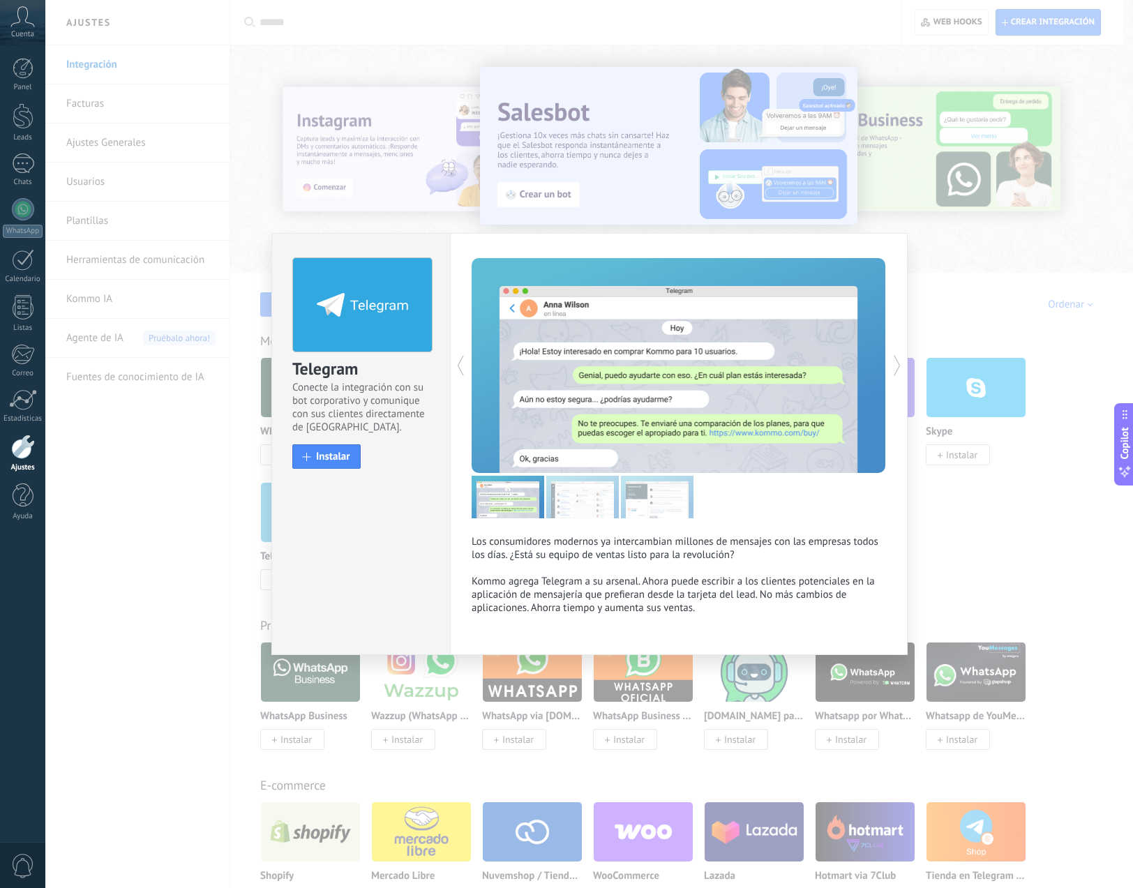
click at [463, 375] on use at bounding box center [461, 366] width 6 height 20
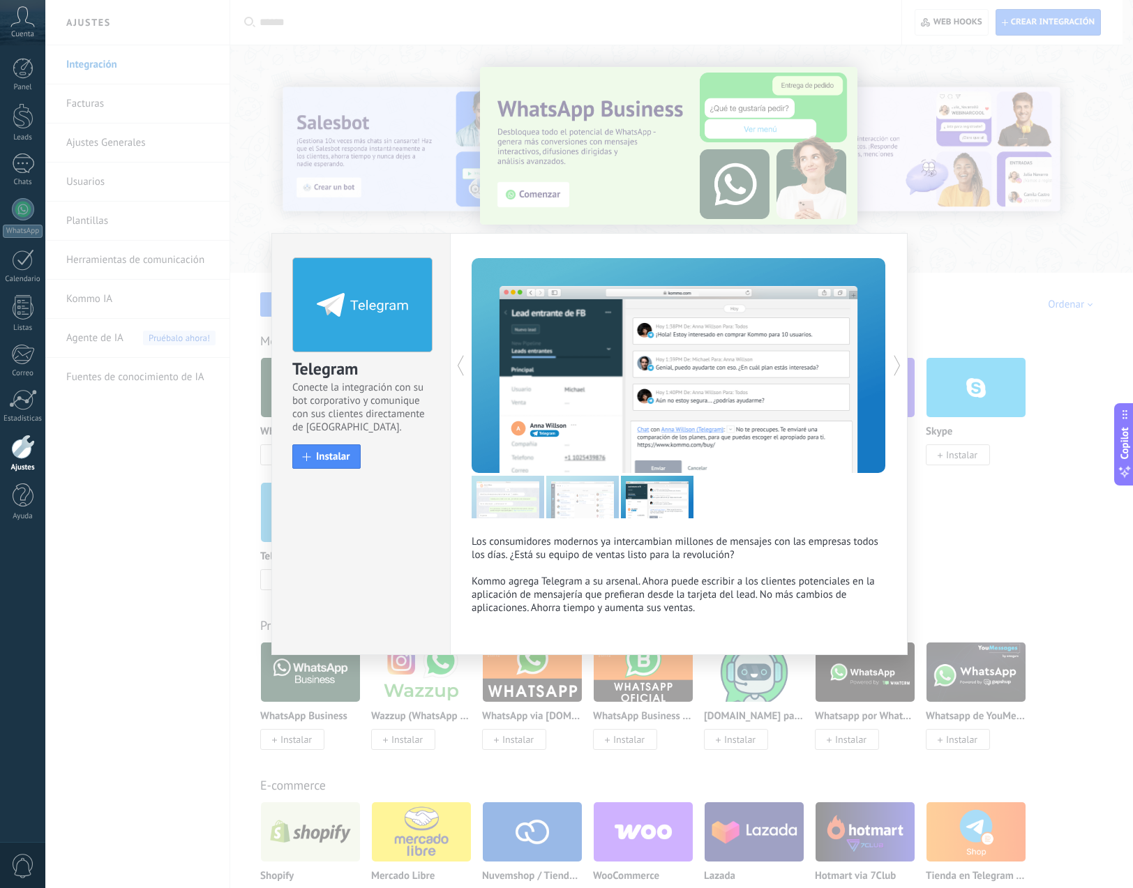
click at [463, 375] on use at bounding box center [461, 366] width 6 height 20
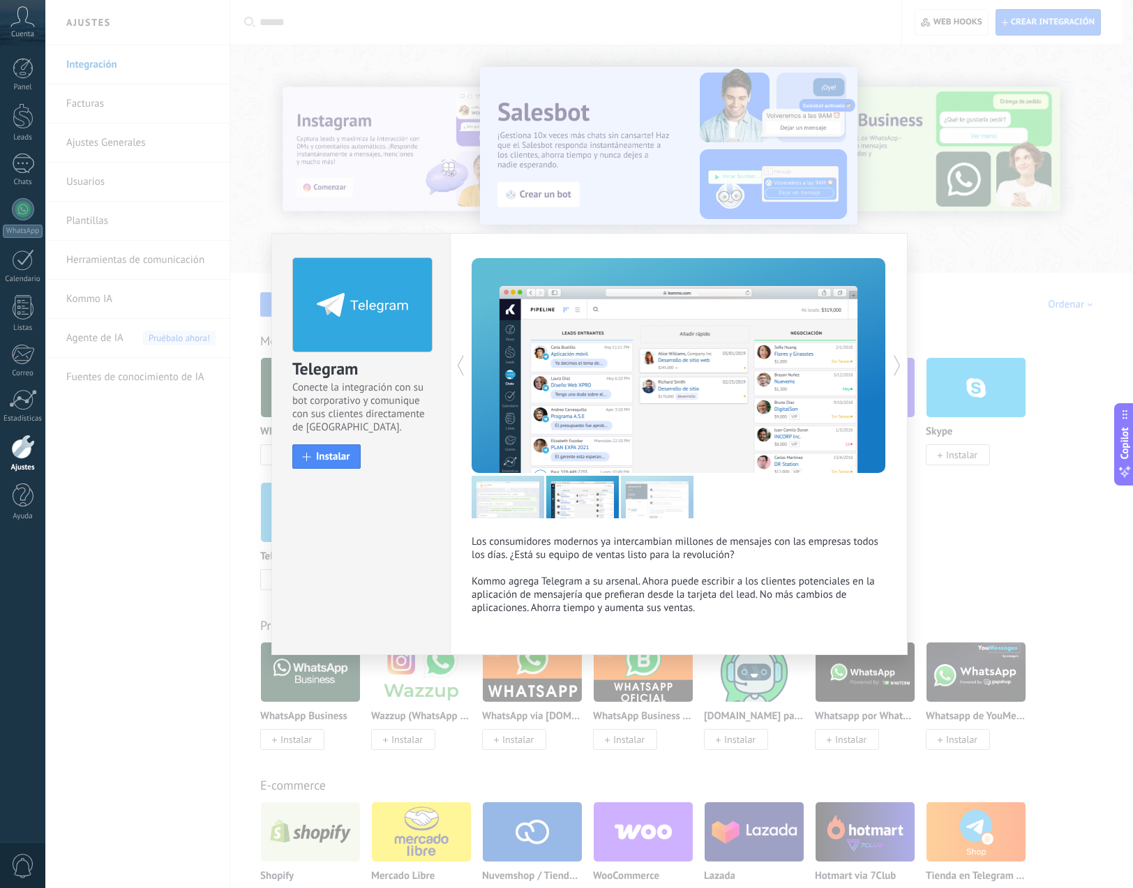
click at [523, 501] on img at bounding box center [508, 497] width 73 height 43
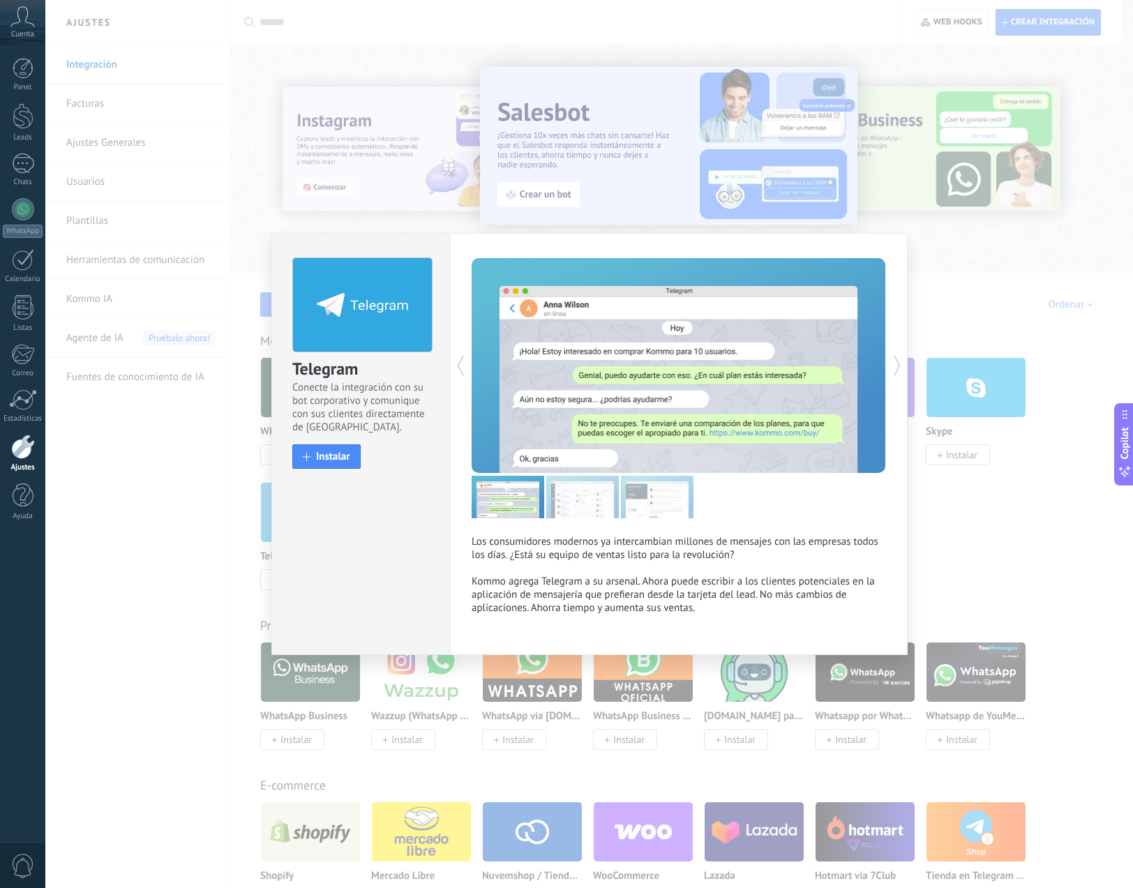
click at [581, 491] on img at bounding box center [582, 497] width 73 height 43
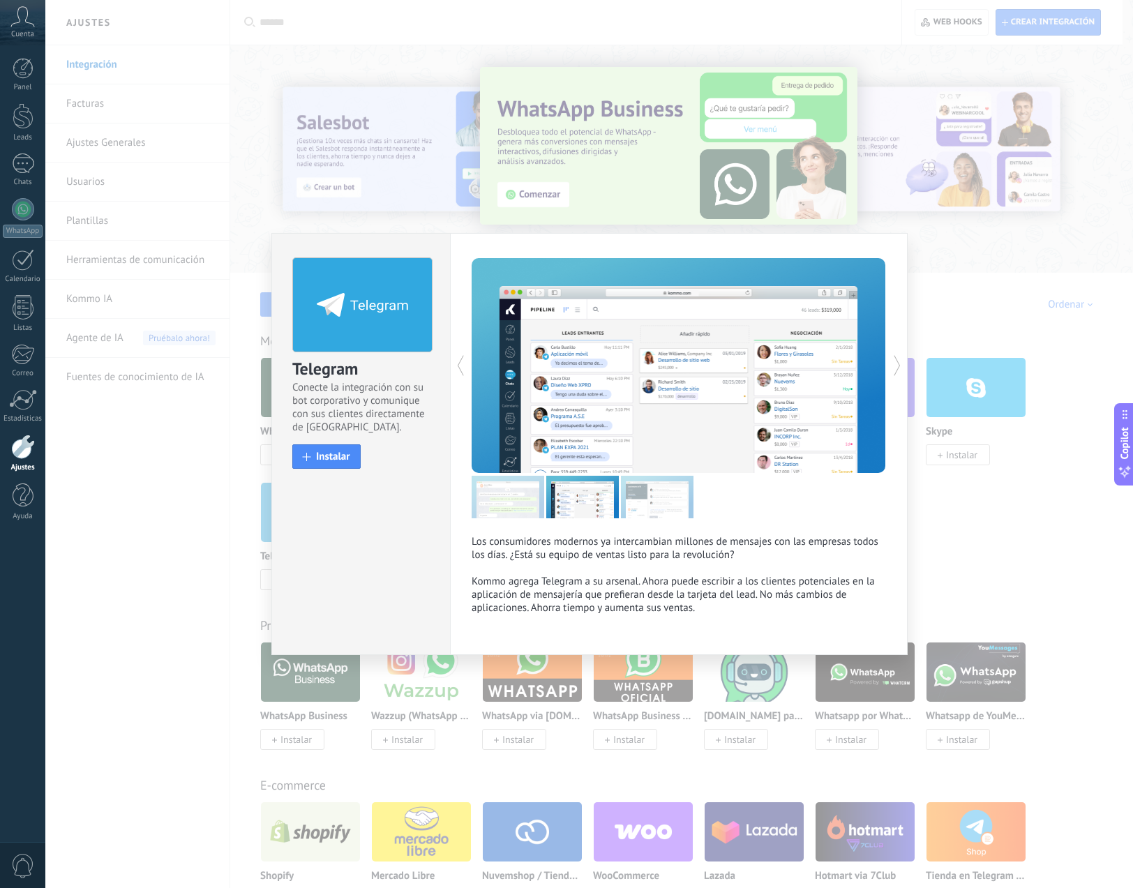
click at [658, 504] on img at bounding box center [657, 497] width 73 height 43
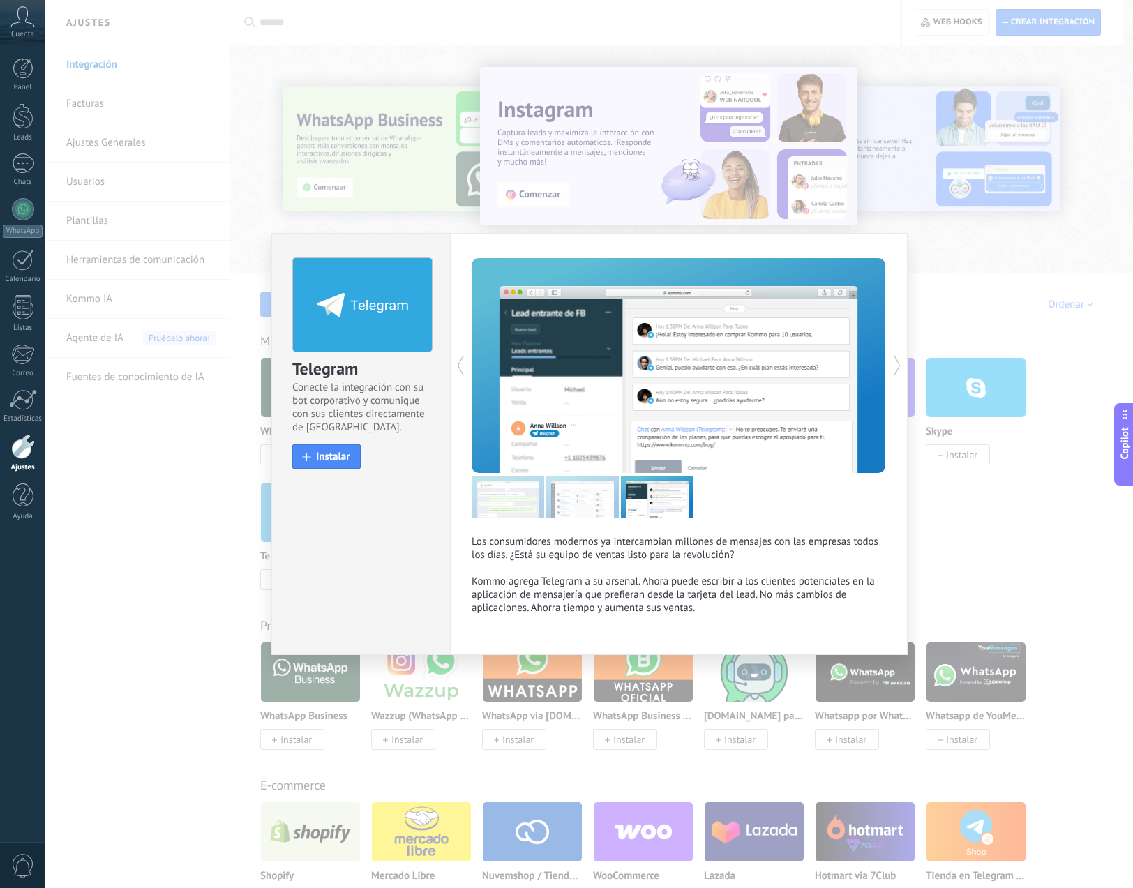
click at [366, 203] on div "Telegram Conecte la integración con su bot corporativo y comunique con sus clie…" at bounding box center [589, 444] width 1088 height 888
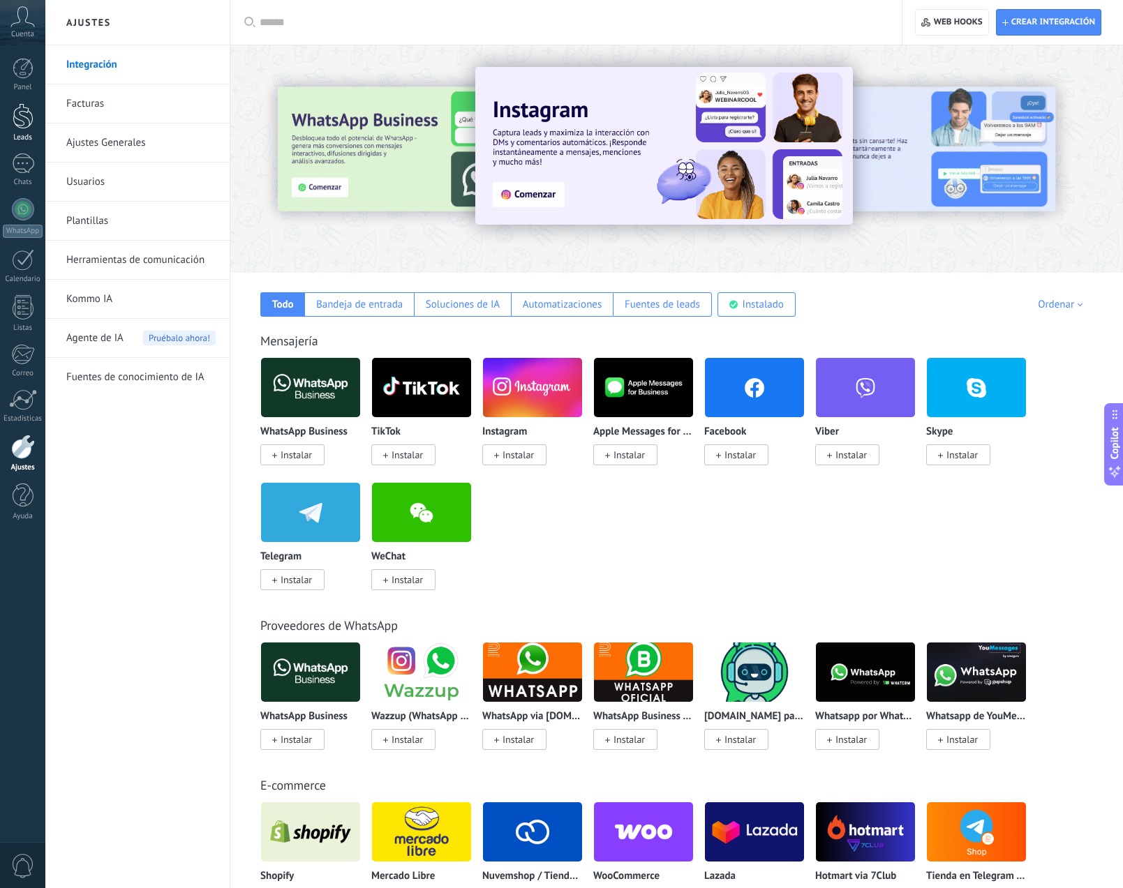
click at [22, 121] on div at bounding box center [23, 116] width 21 height 26
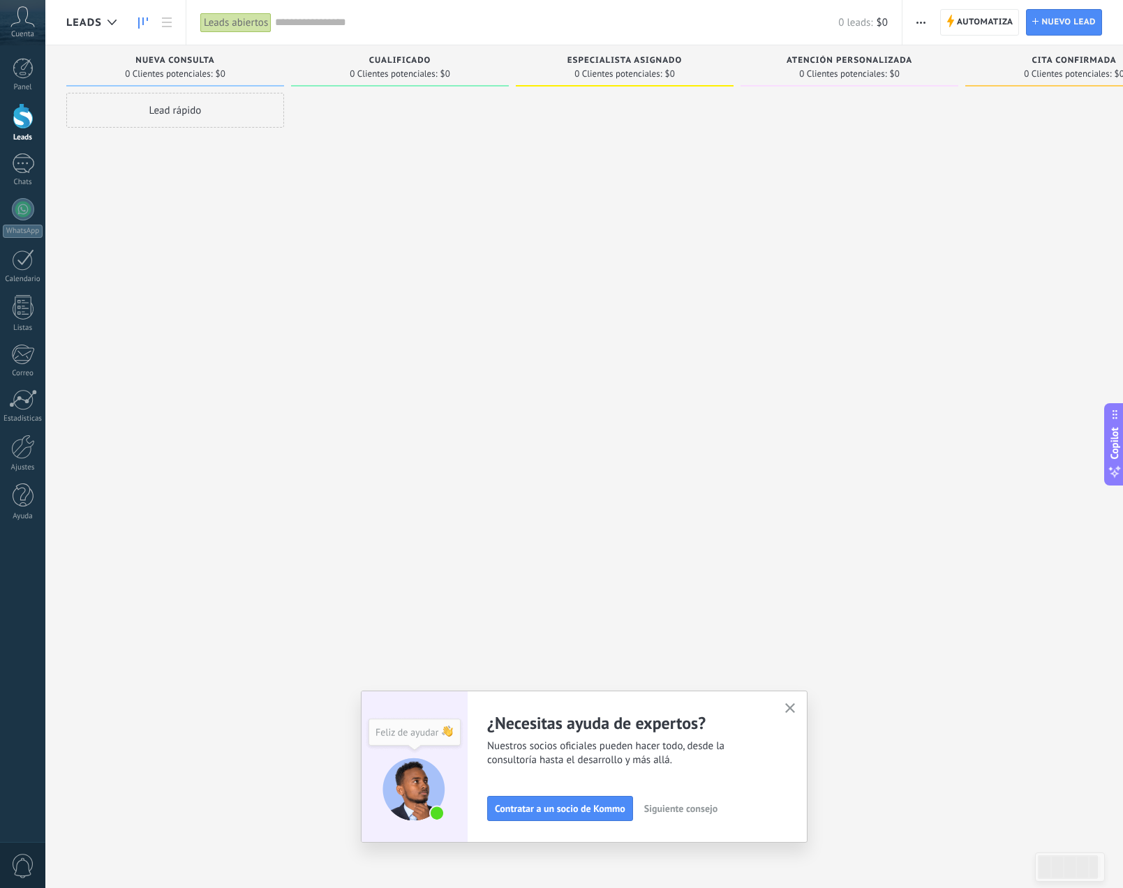
click at [795, 709] on icon "button" at bounding box center [790, 708] width 10 height 10
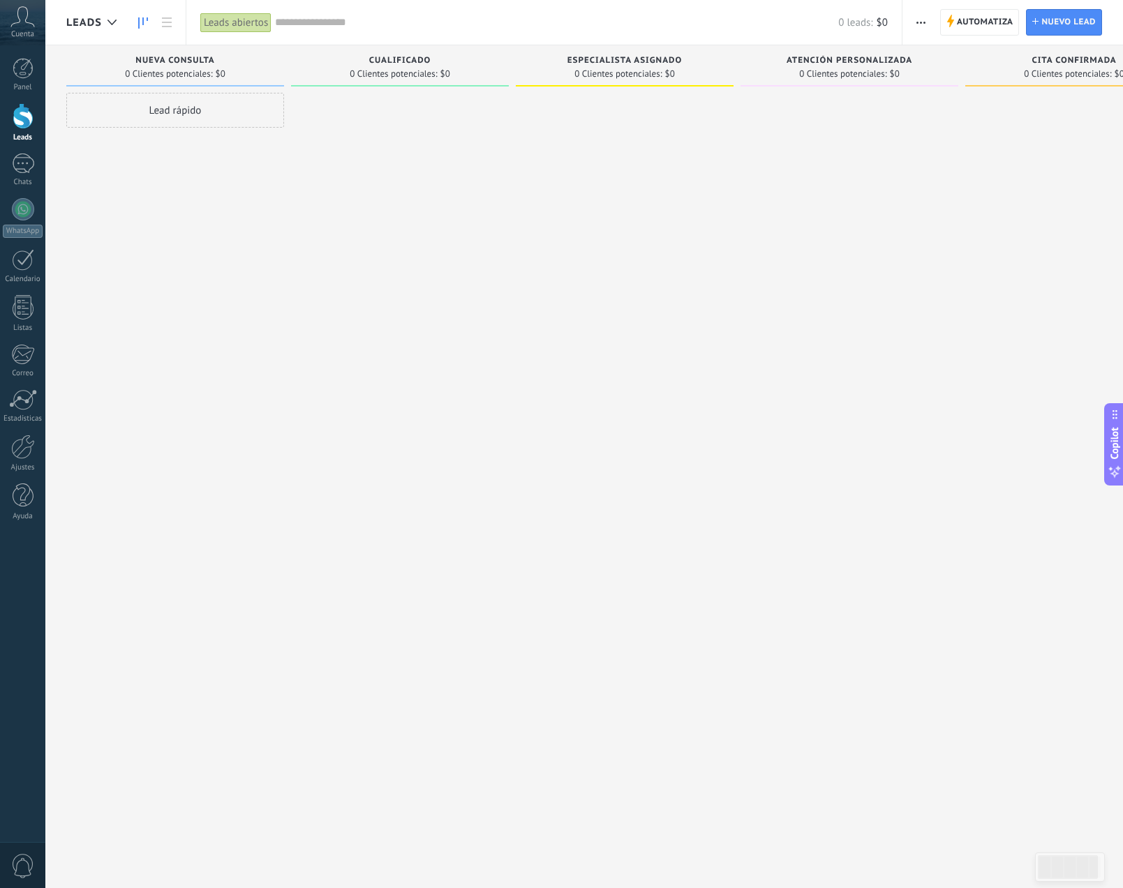
click at [28, 133] on link "Leads" at bounding box center [22, 122] width 45 height 39
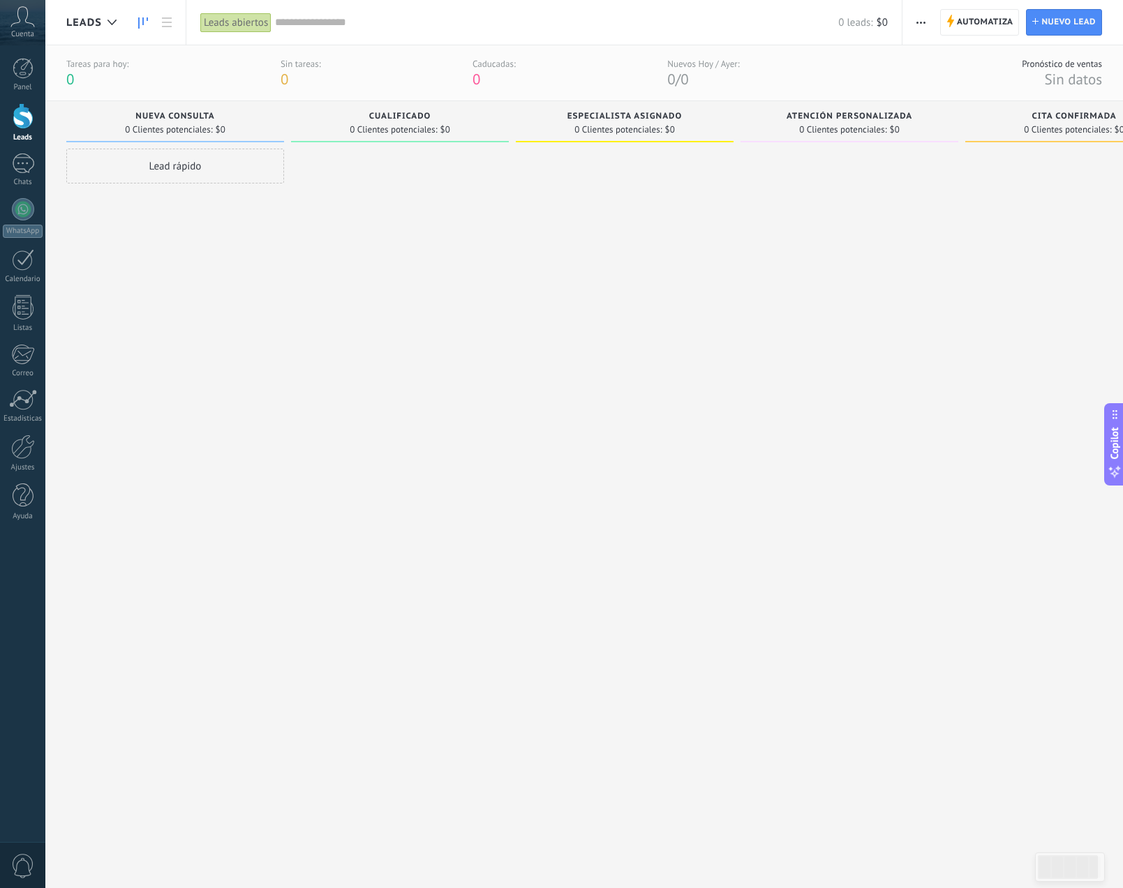
click at [17, 124] on div at bounding box center [23, 116] width 21 height 26
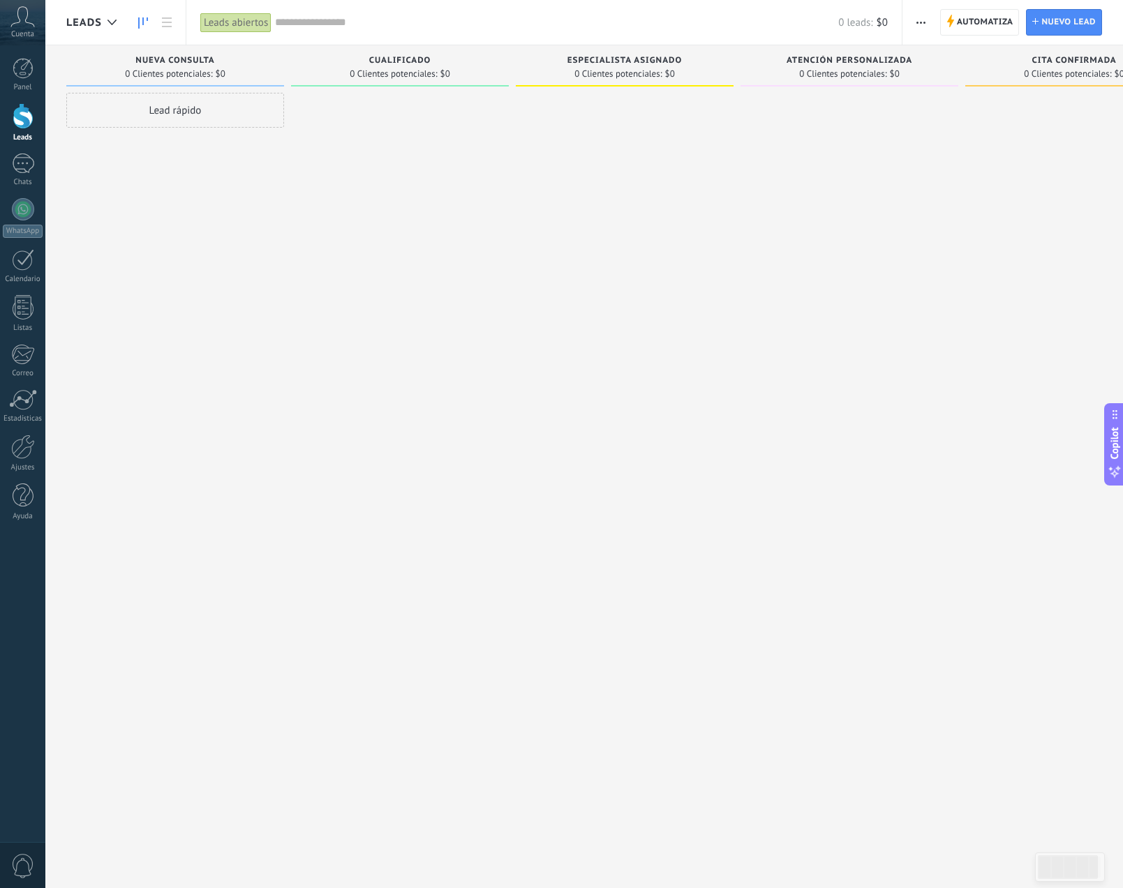
click at [9, 111] on link "Leads" at bounding box center [22, 122] width 45 height 39
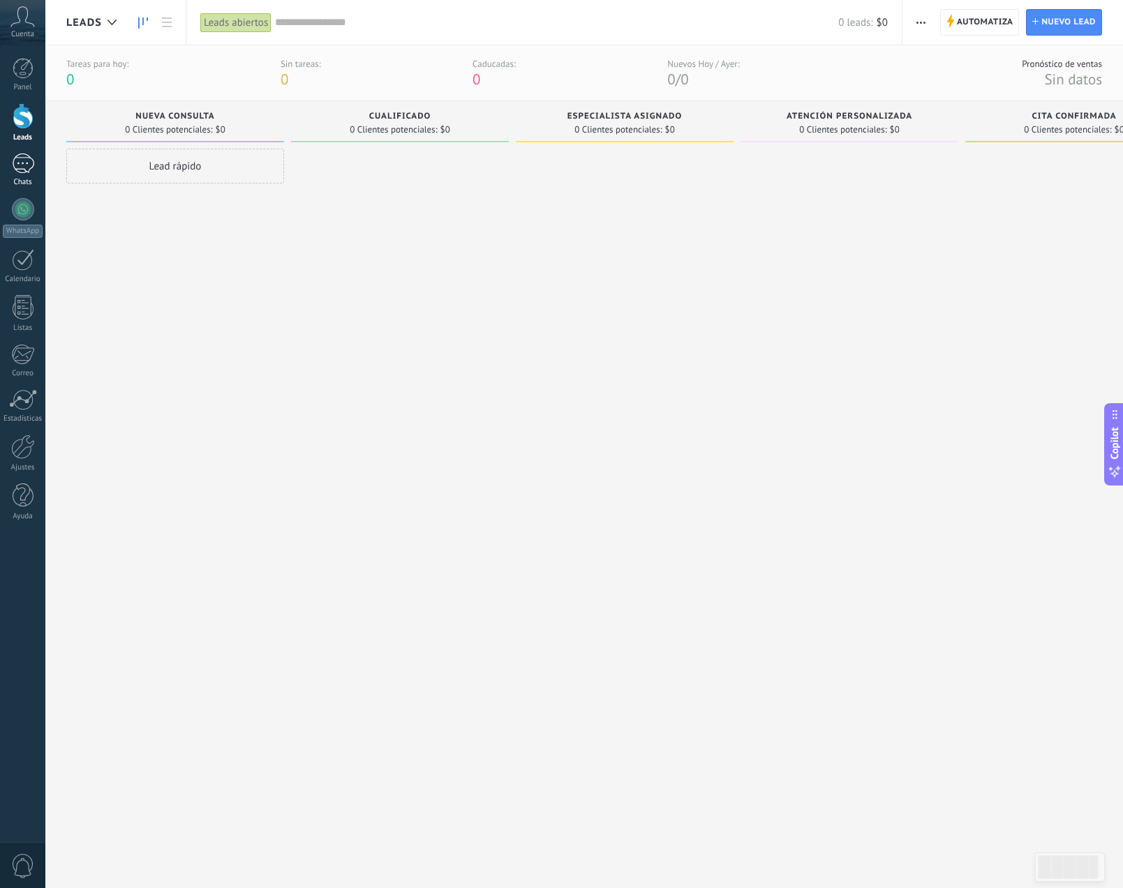
click at [20, 180] on div "Chats" at bounding box center [23, 182] width 40 height 9
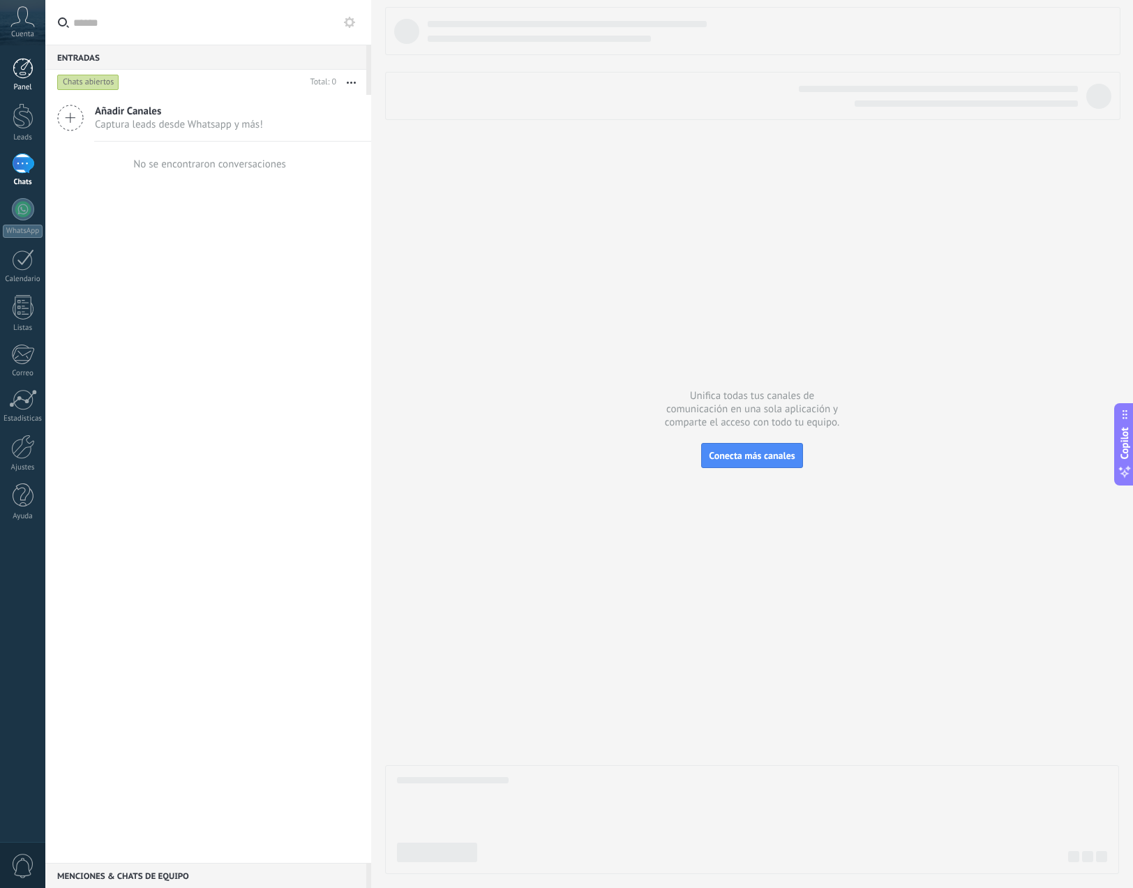
click at [28, 70] on div at bounding box center [23, 68] width 21 height 21
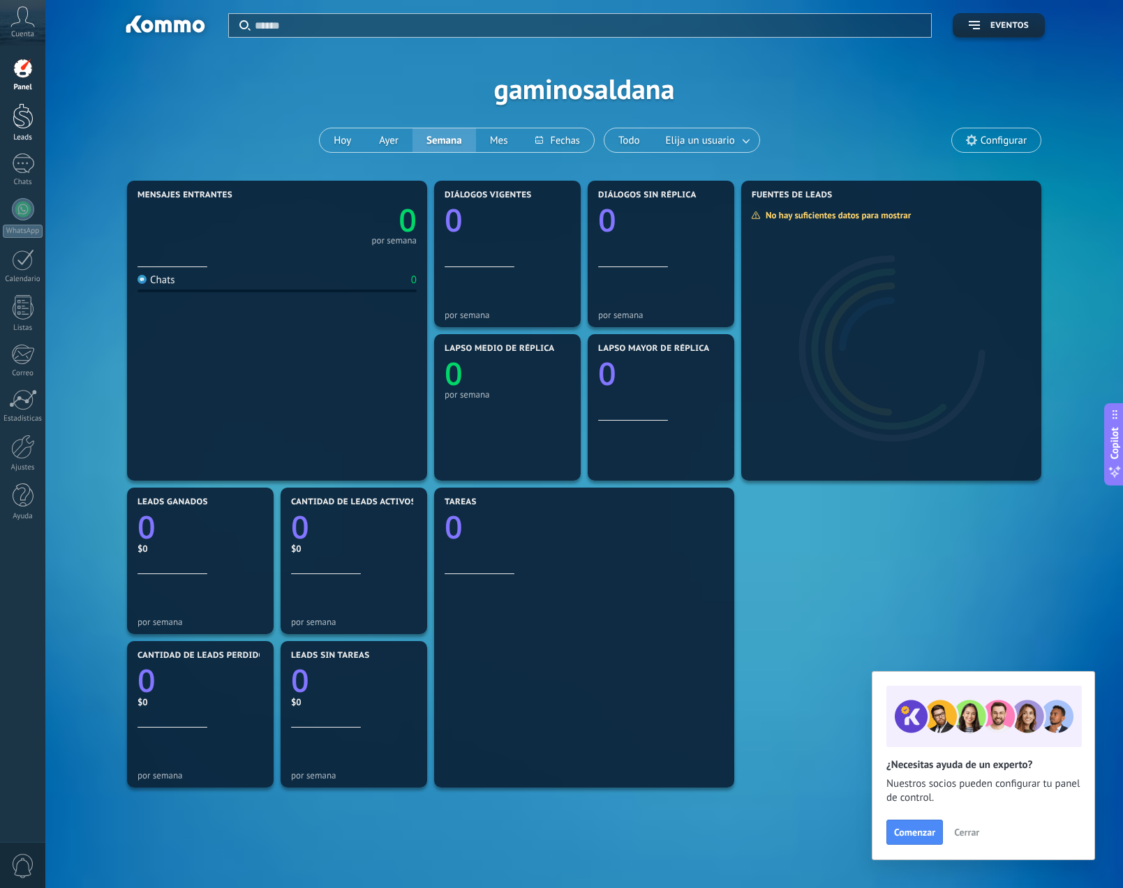
click at [31, 128] on div at bounding box center [23, 116] width 21 height 26
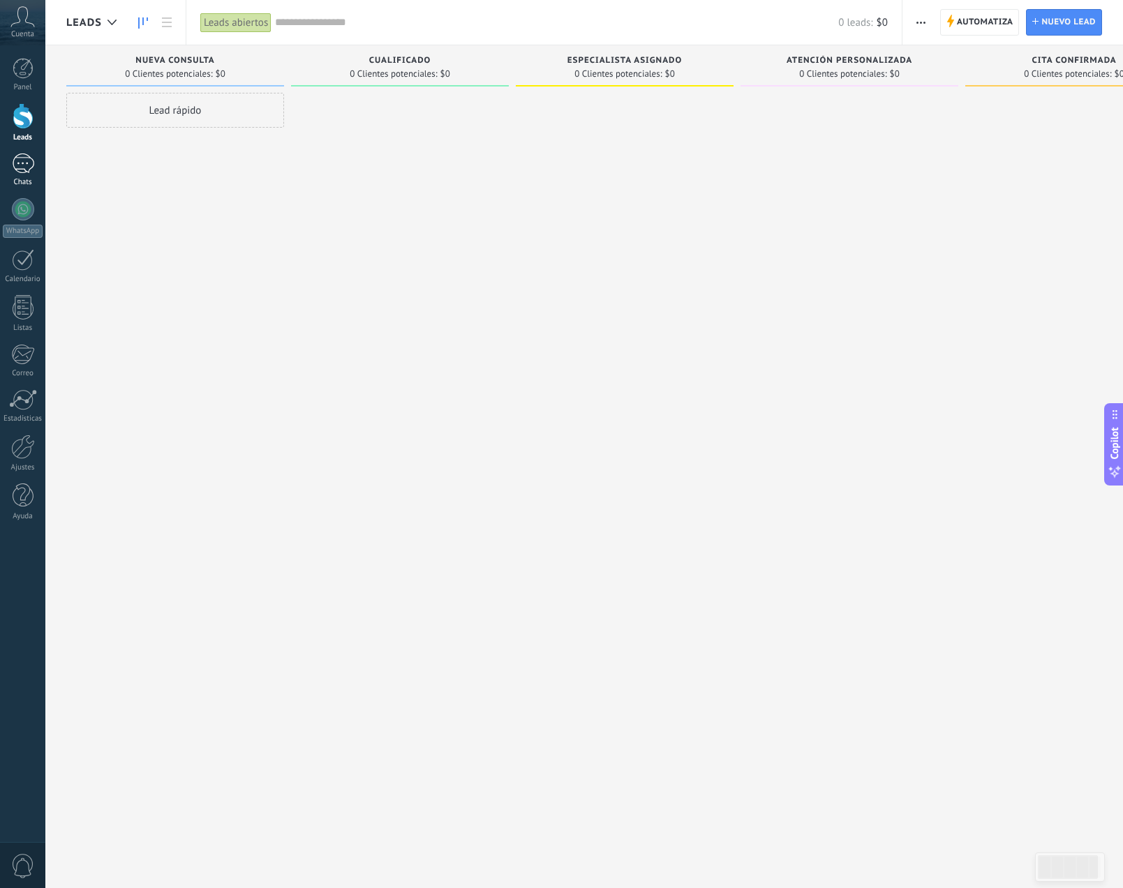
click at [27, 156] on div at bounding box center [23, 164] width 22 height 20
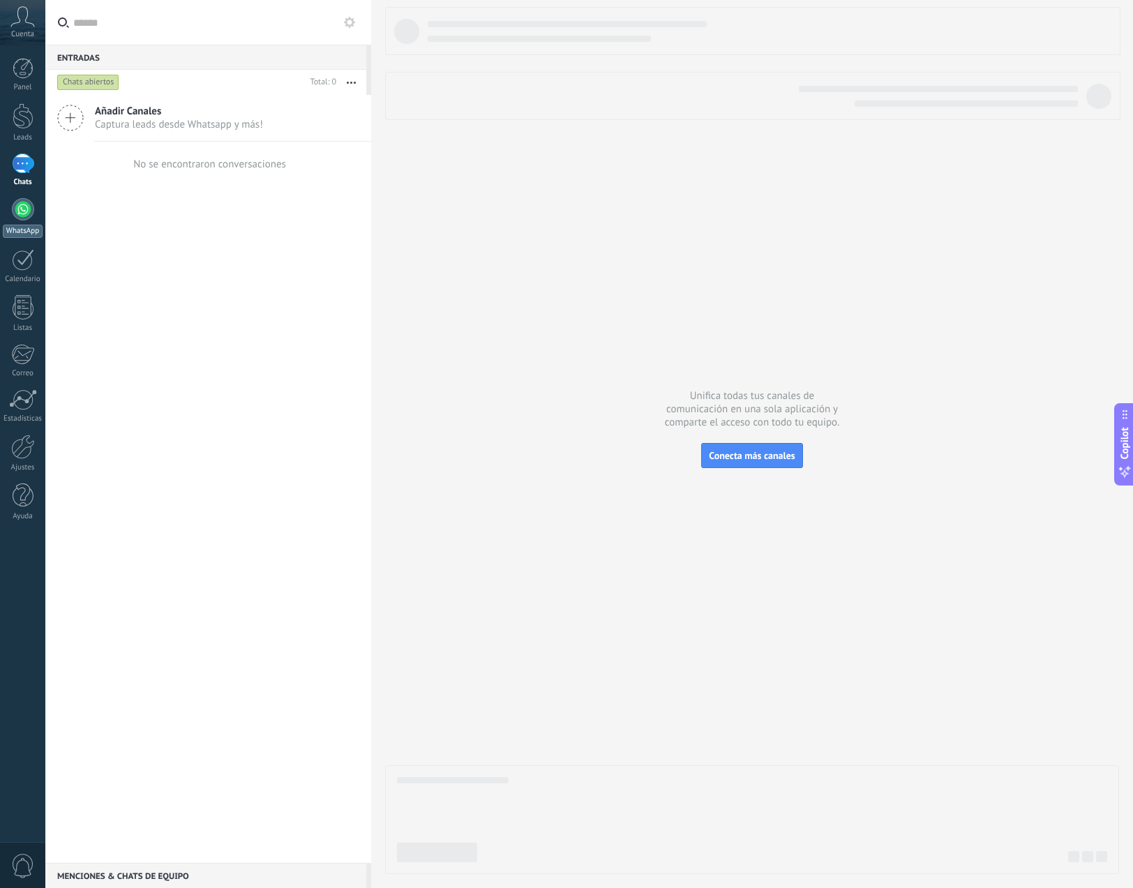
click at [32, 215] on div at bounding box center [23, 209] width 22 height 22
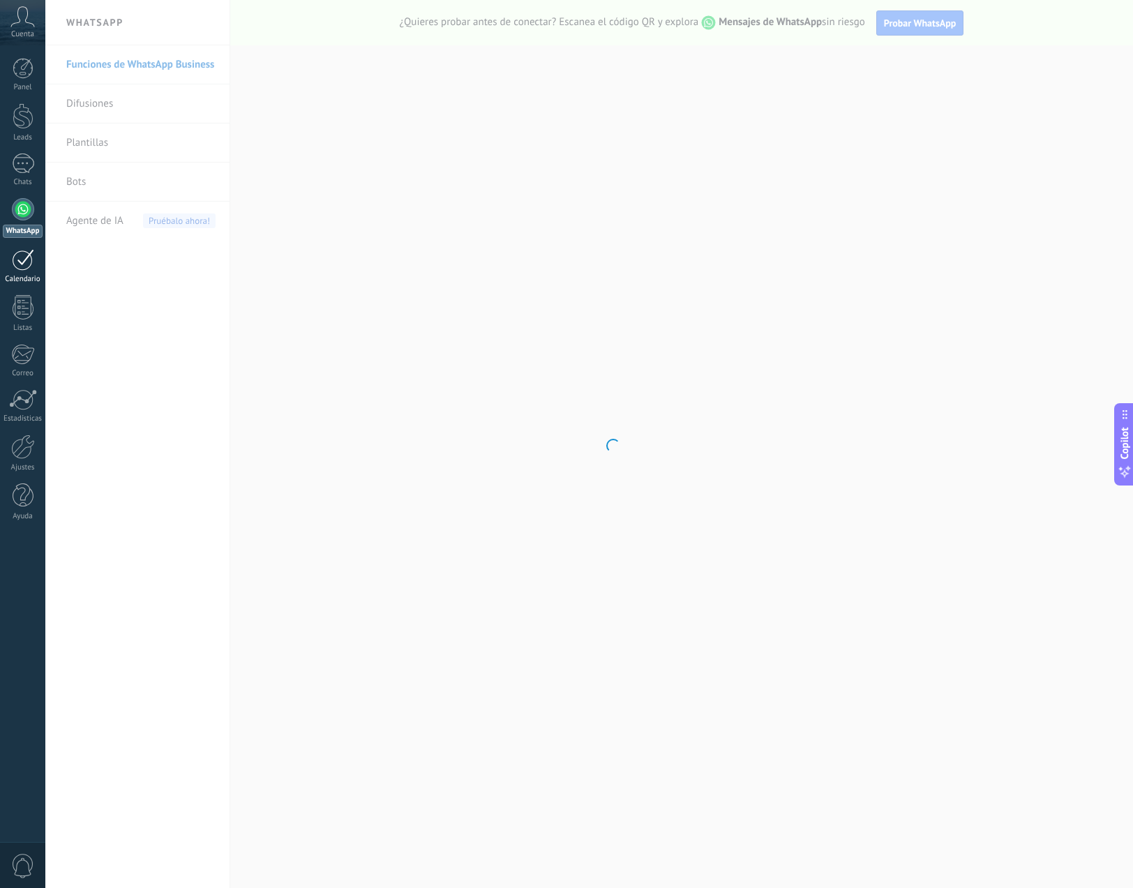
click at [27, 262] on div at bounding box center [23, 260] width 22 height 22
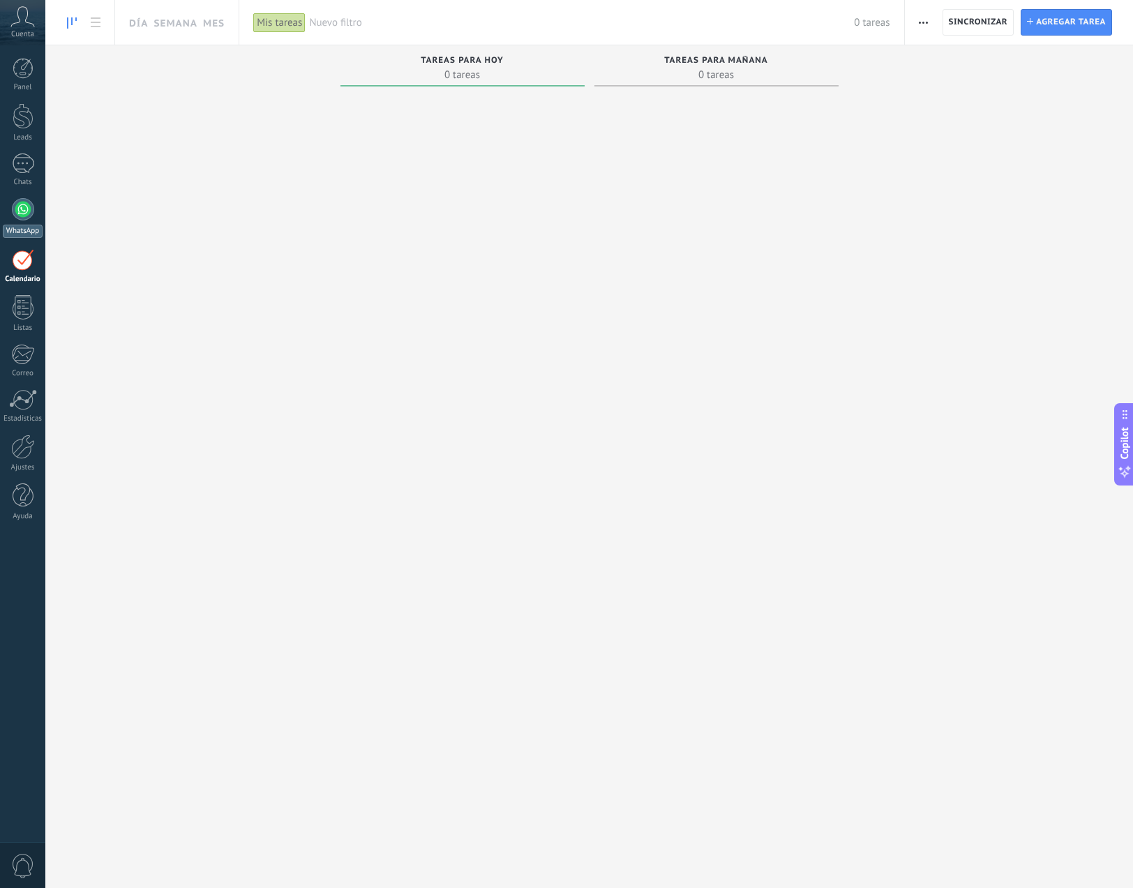
click at [13, 201] on link "WhatsApp" at bounding box center [22, 218] width 45 height 40
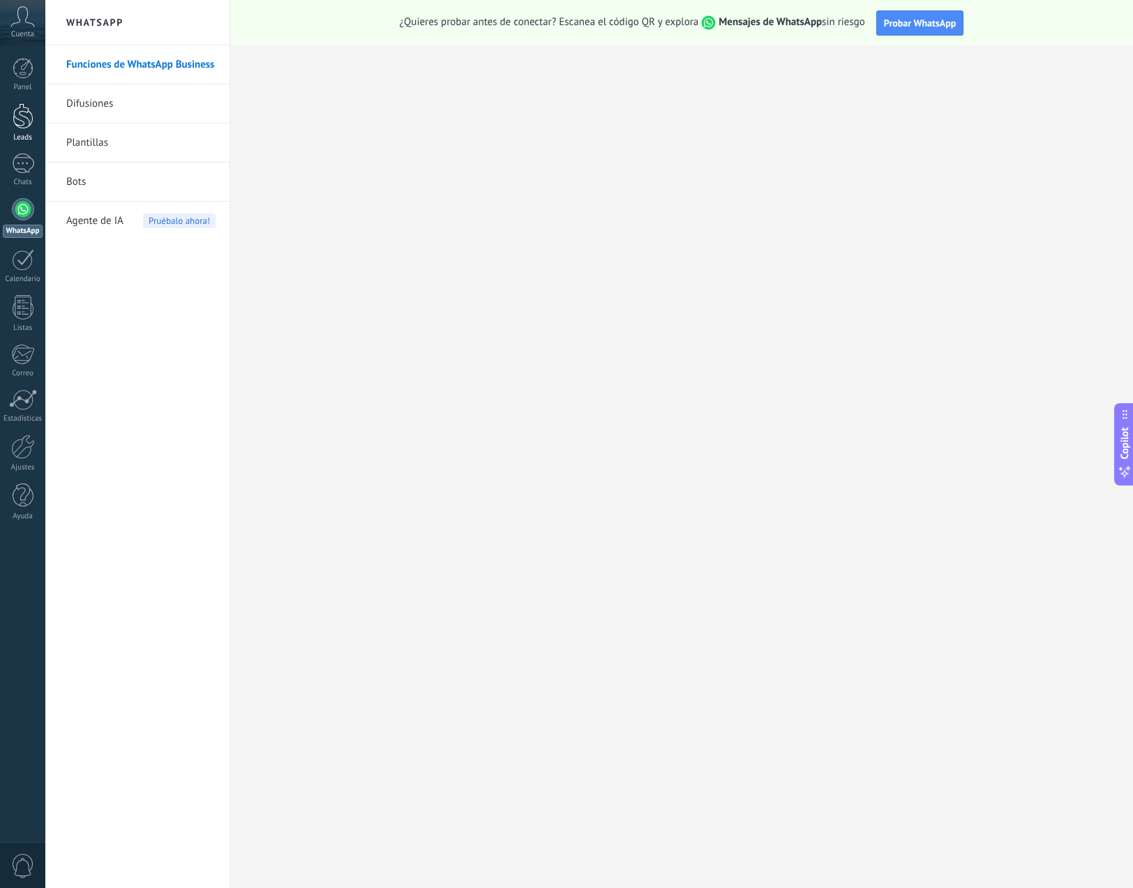
click at [21, 126] on div at bounding box center [23, 116] width 21 height 26
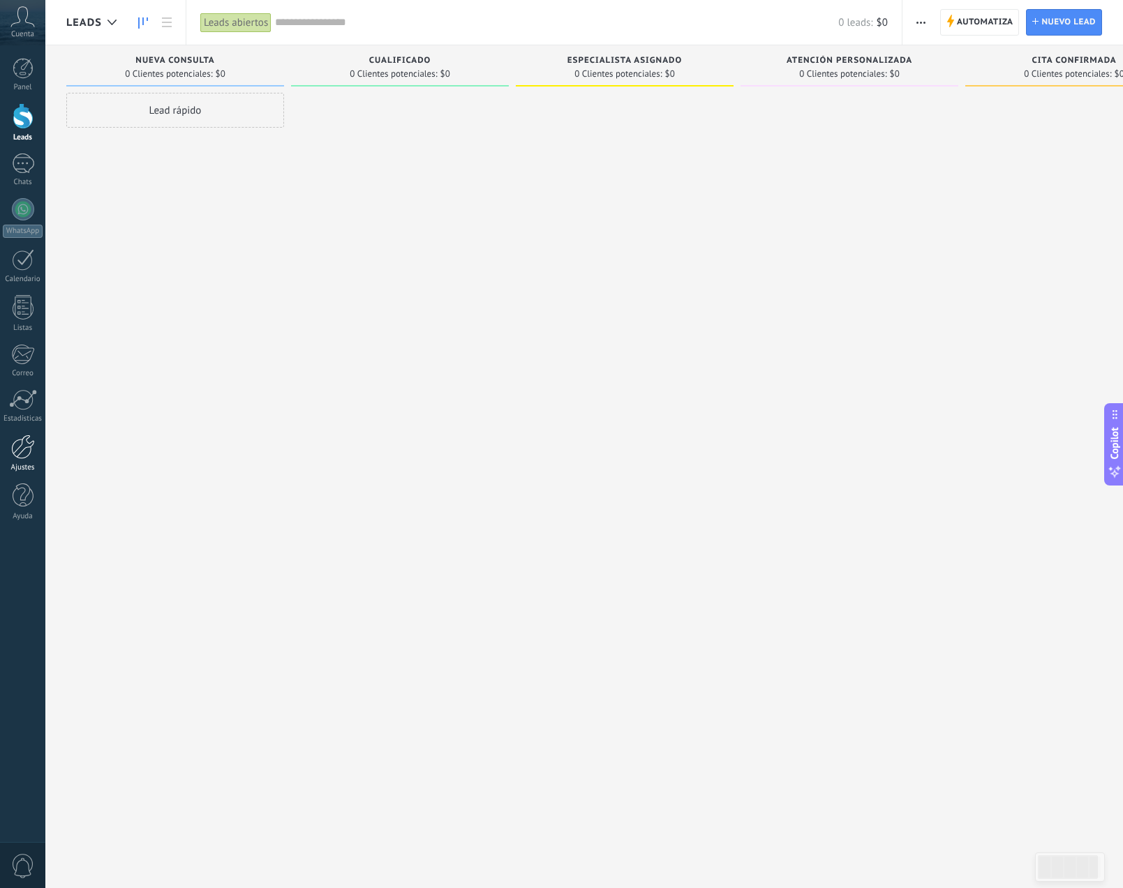
click at [30, 454] on div at bounding box center [23, 447] width 24 height 24
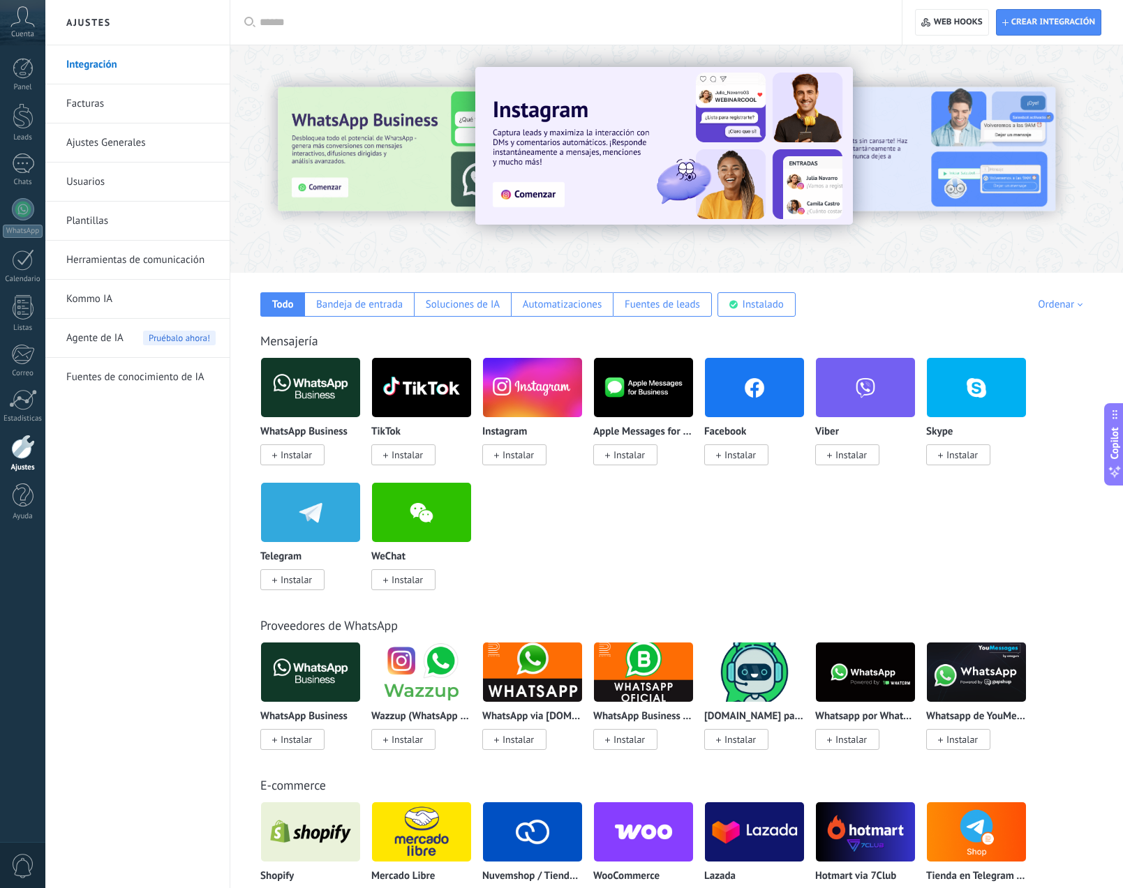
click at [305, 522] on img at bounding box center [310, 513] width 99 height 68
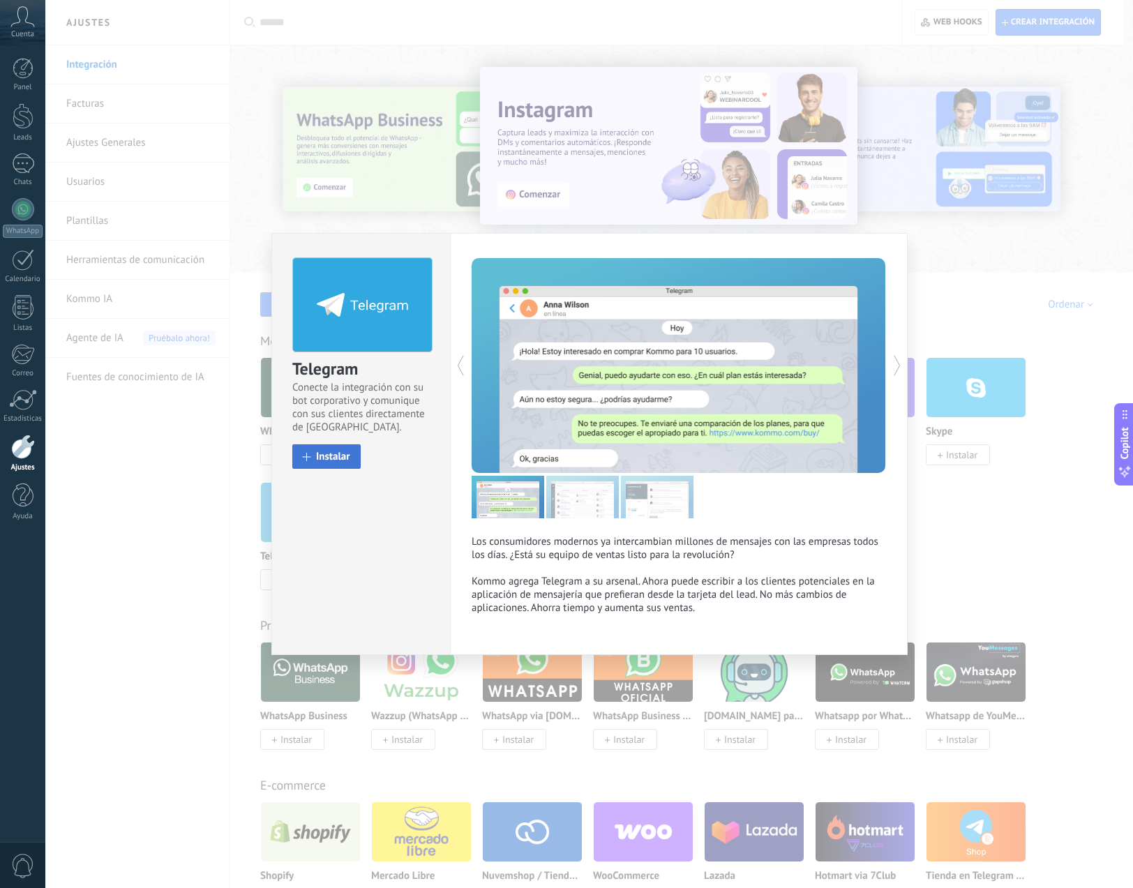
click at [318, 462] on span "Instalar" at bounding box center [333, 456] width 34 height 10
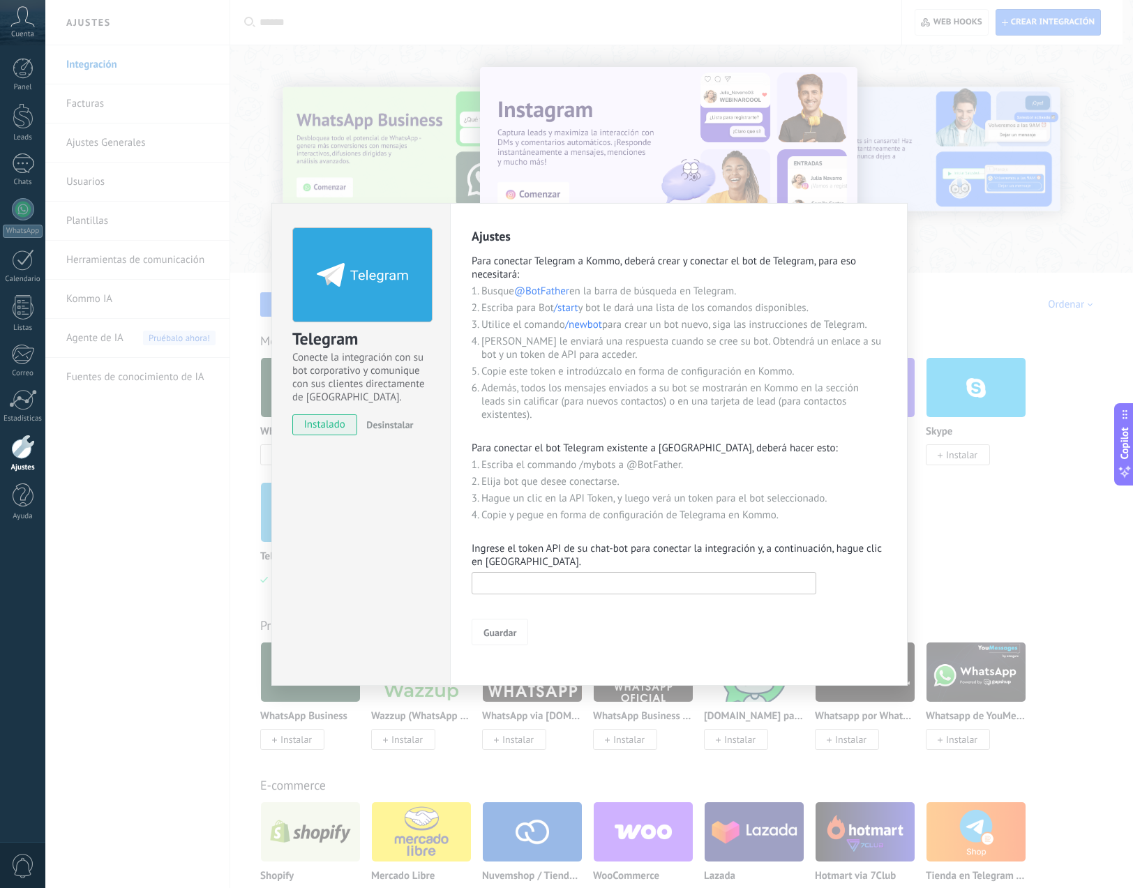
click at [636, 581] on input "text" at bounding box center [644, 583] width 345 height 22
click at [500, 585] on input "text" at bounding box center [644, 583] width 345 height 22
paste input "**********"
type input "**********"
click at [516, 634] on span "Guardar" at bounding box center [500, 633] width 33 height 10
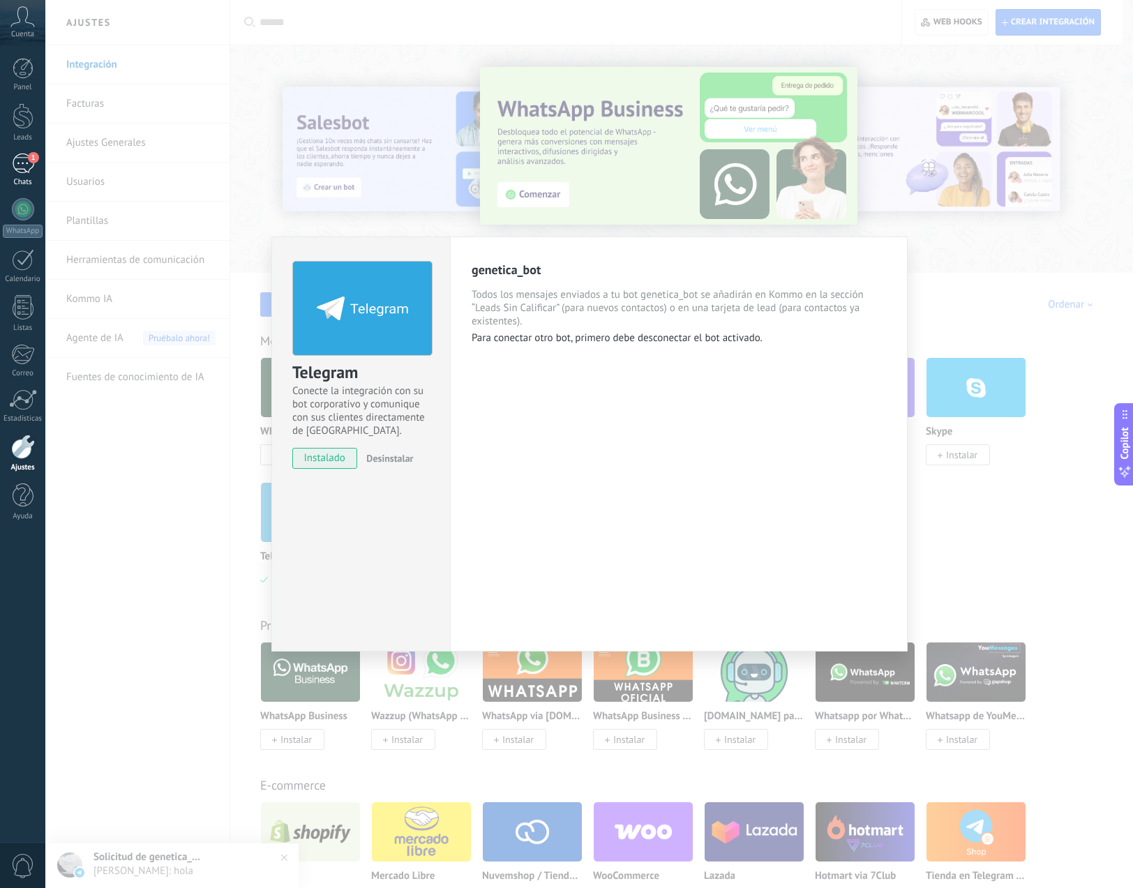
click at [33, 154] on span "1" at bounding box center [33, 157] width 11 height 11
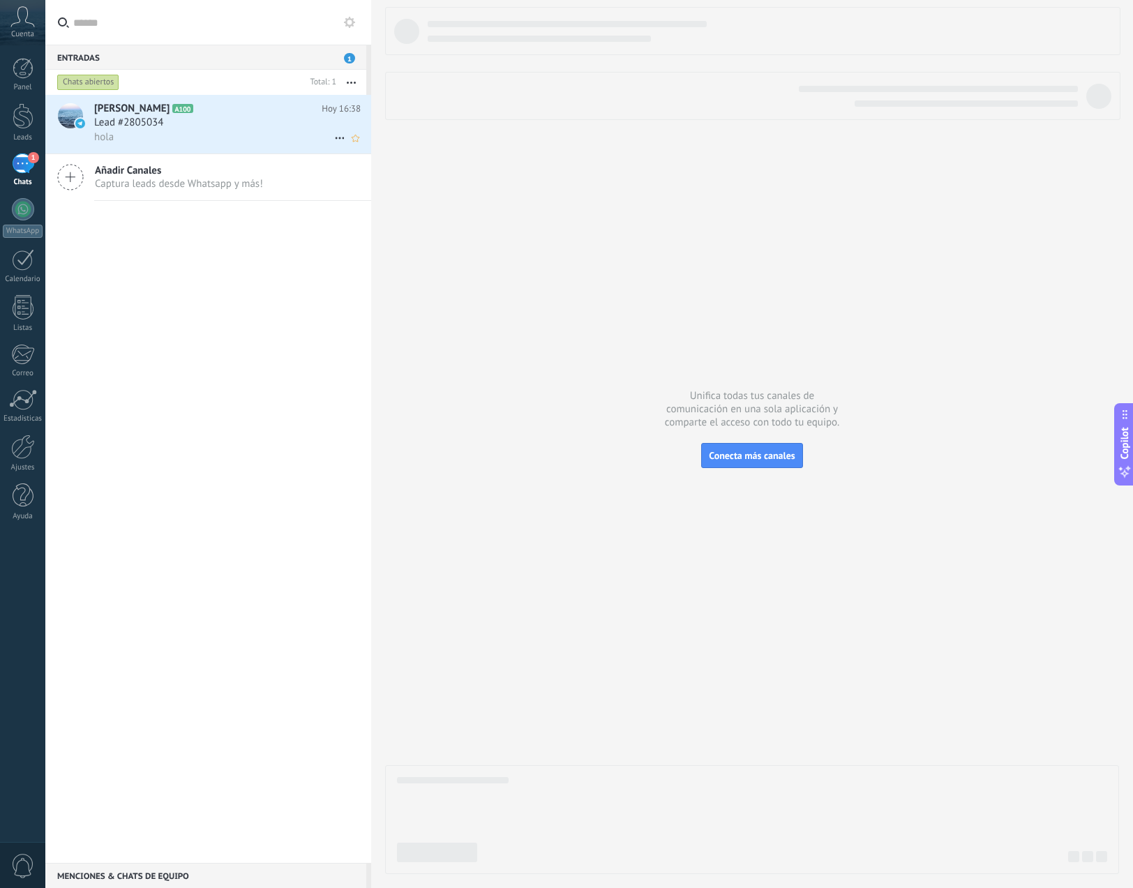
click at [193, 110] on h2 "[PERSON_NAME] A100" at bounding box center [207, 109] width 227 height 14
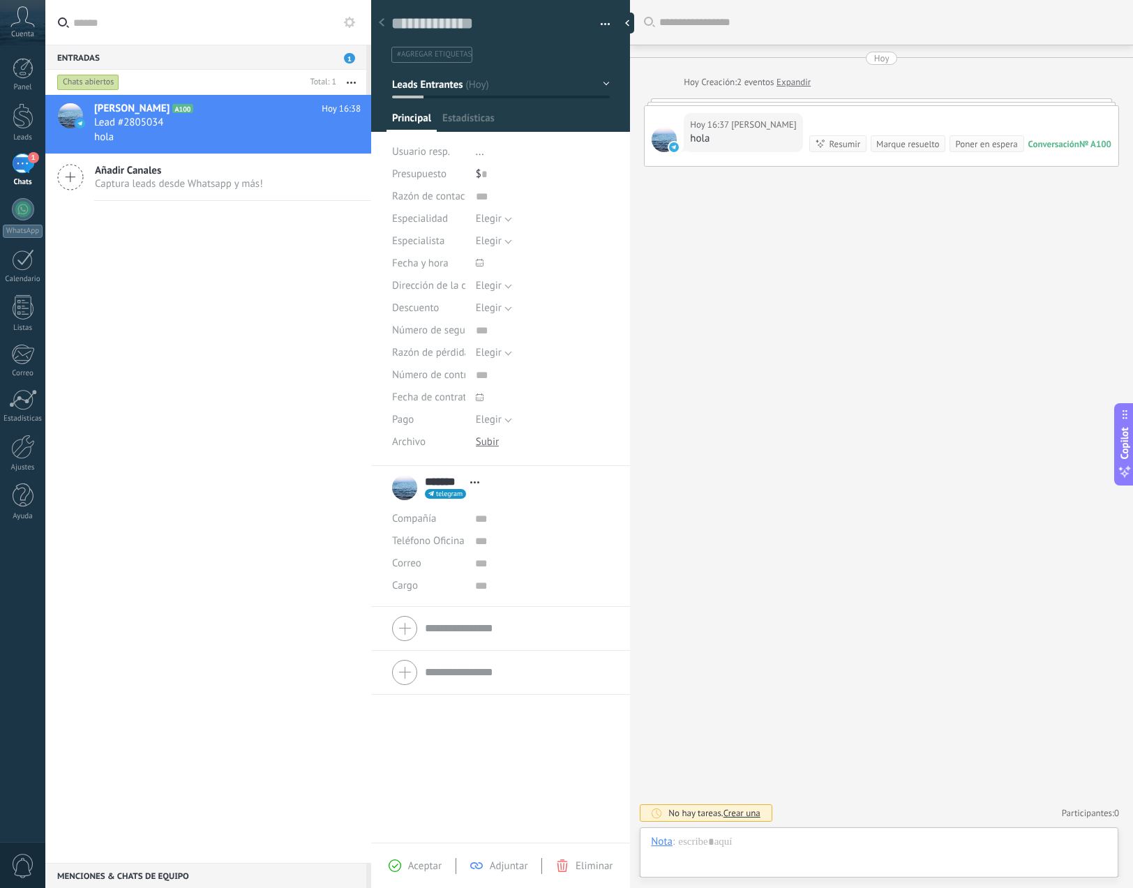
scroll to position [21, 0]
click at [186, 316] on div "[PERSON_NAME] A100 [DATE] 16:38 Lead #2805034 hola Añadir Canales Captura leads…" at bounding box center [208, 479] width 326 height 768
click at [22, 130] on link "Leads" at bounding box center [22, 122] width 45 height 39
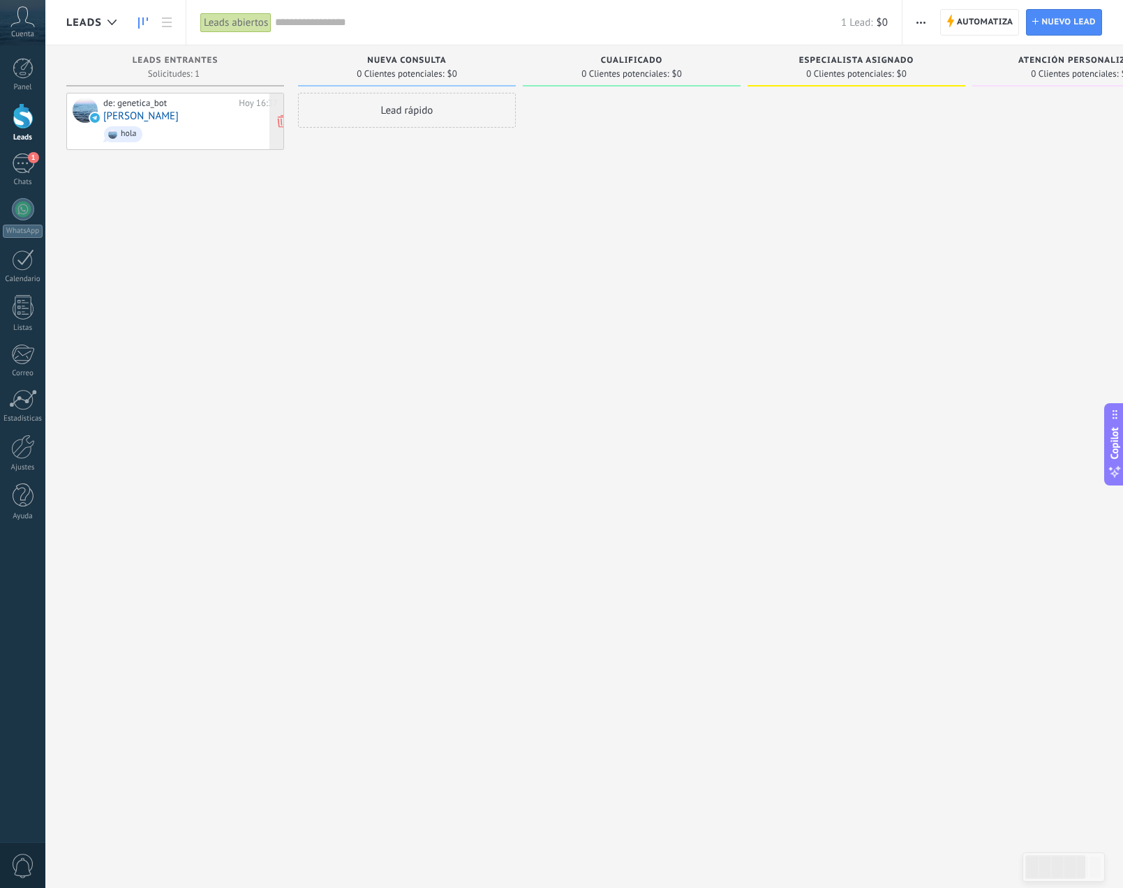
click at [162, 124] on span "hola" at bounding box center [190, 135] width 174 height 22
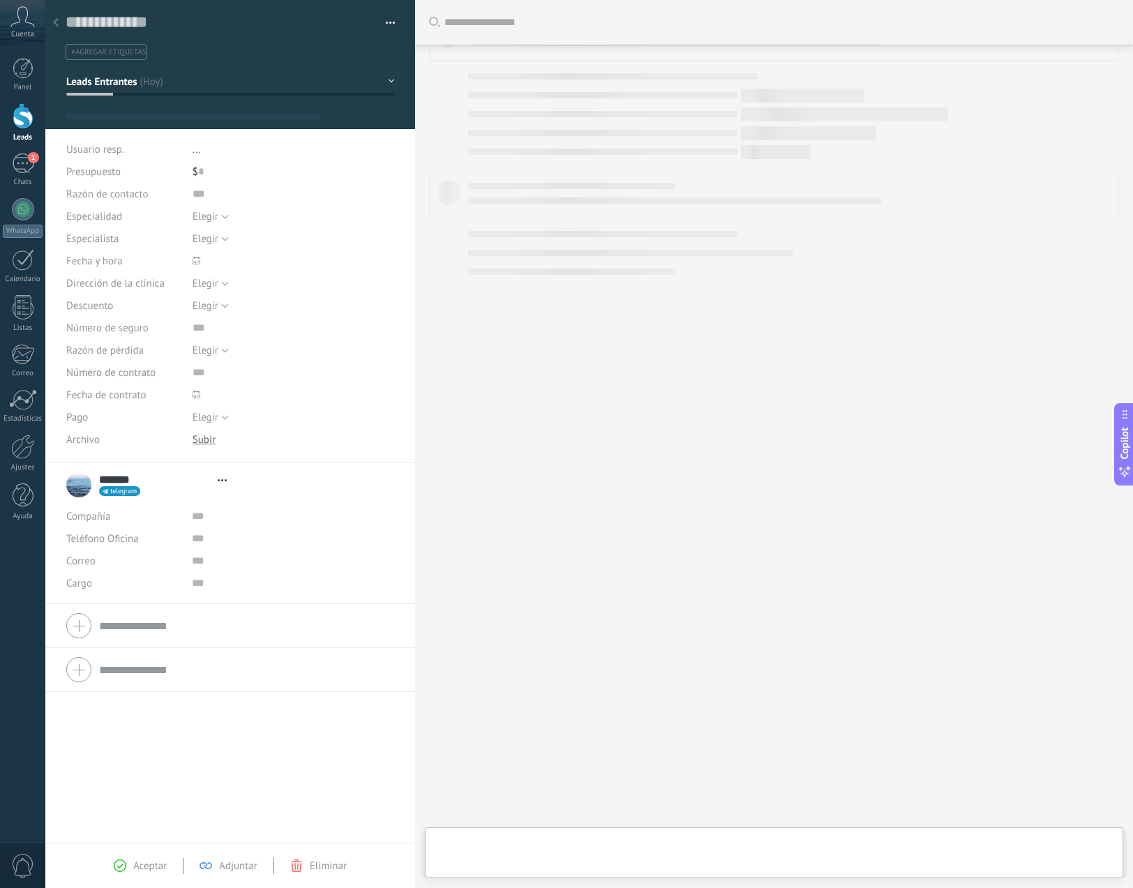
type textarea "**********"
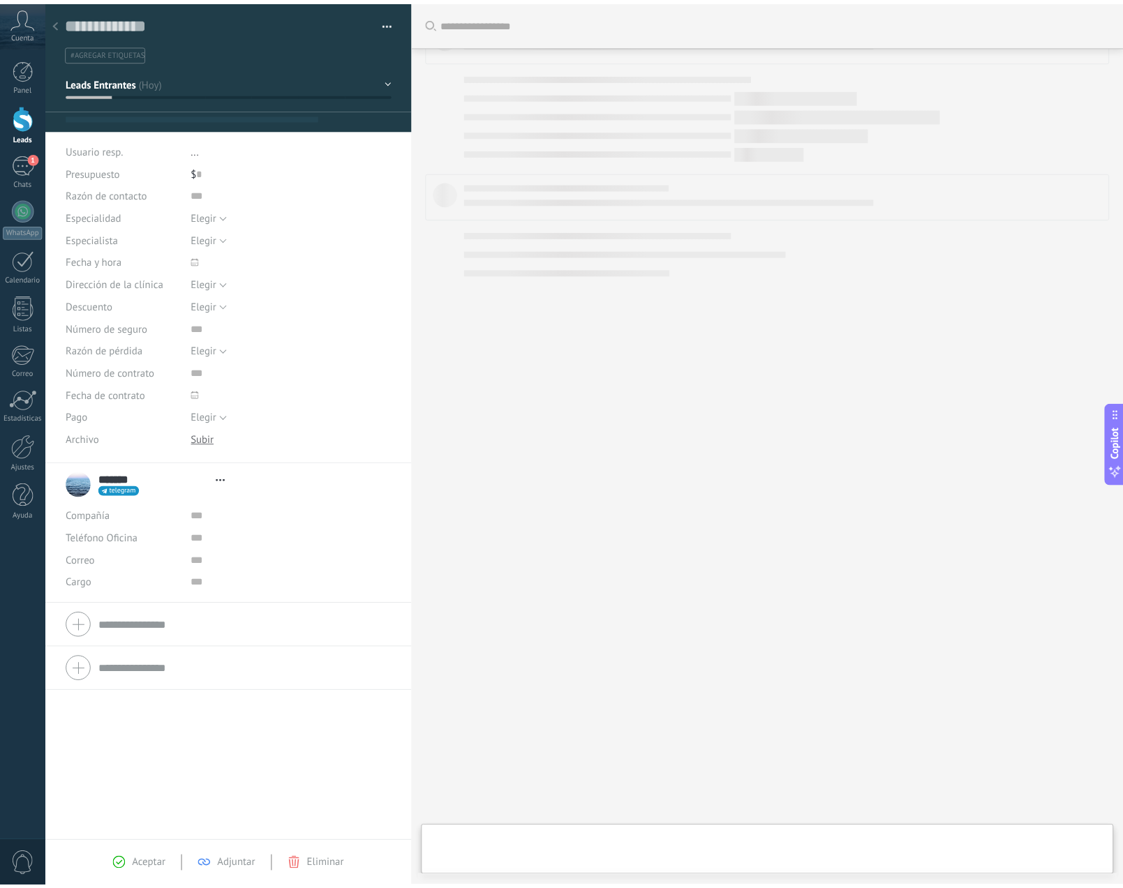
scroll to position [21, 0]
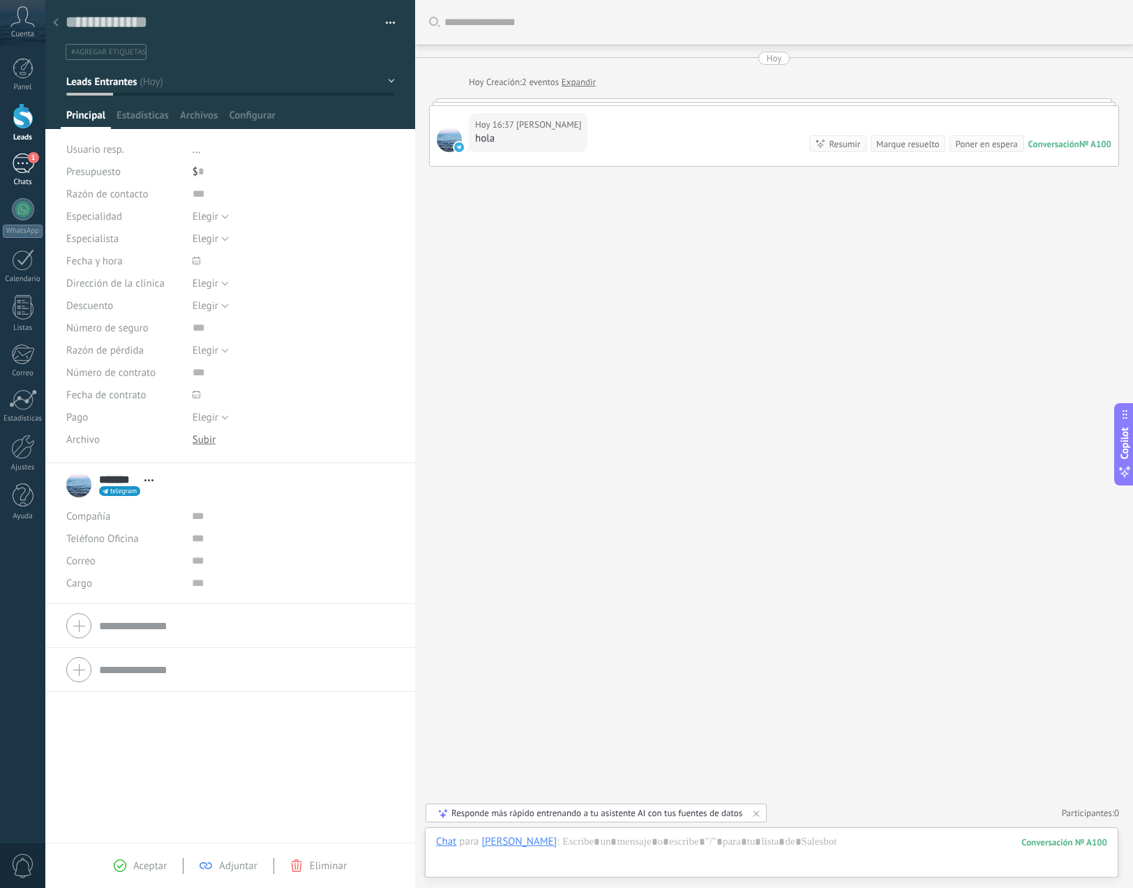
click at [27, 171] on div "1" at bounding box center [23, 164] width 22 height 20
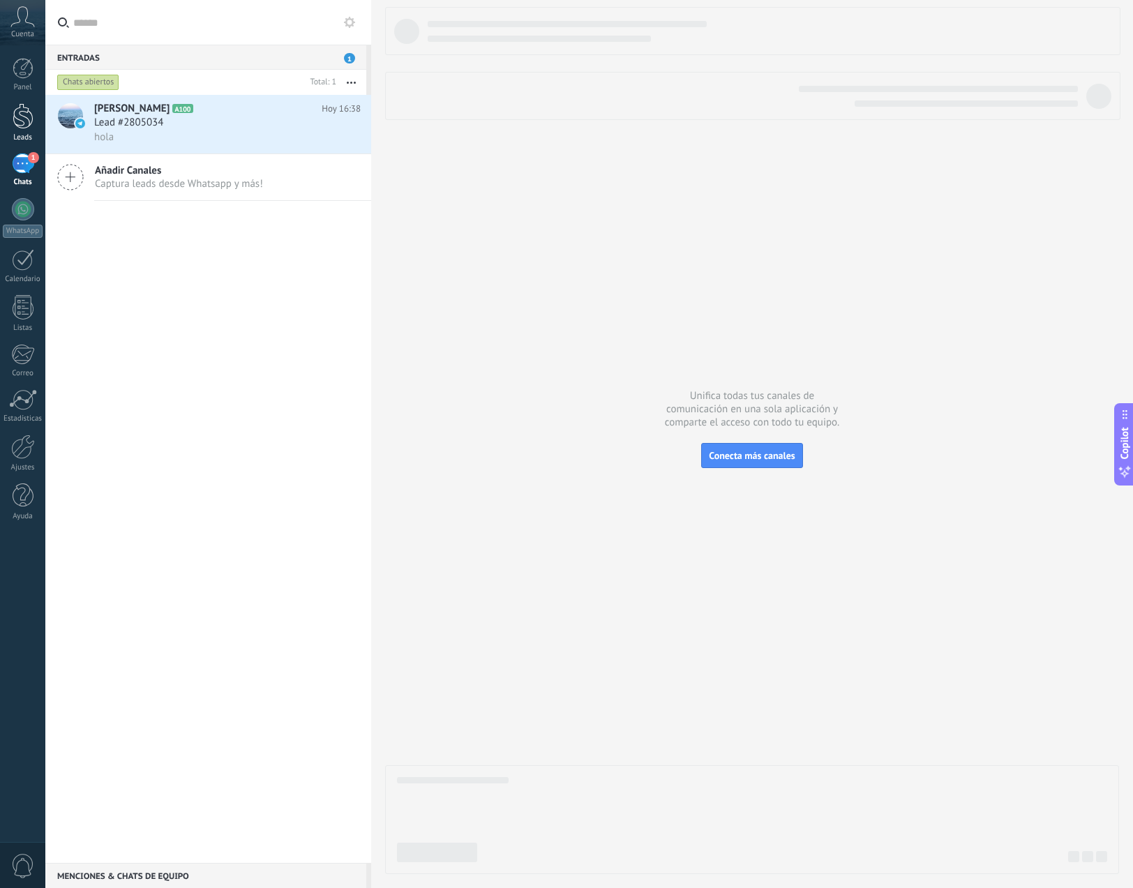
click at [13, 113] on div at bounding box center [23, 116] width 21 height 26
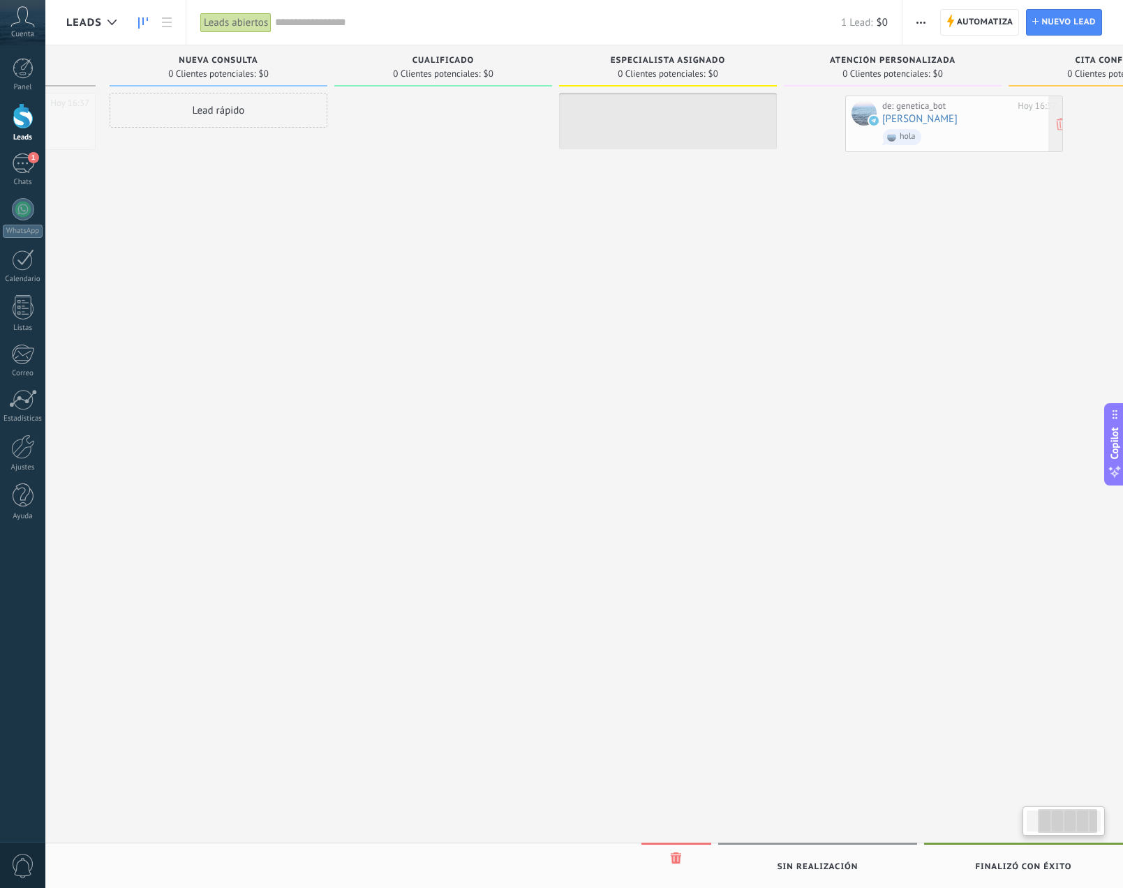
scroll to position [0, 225]
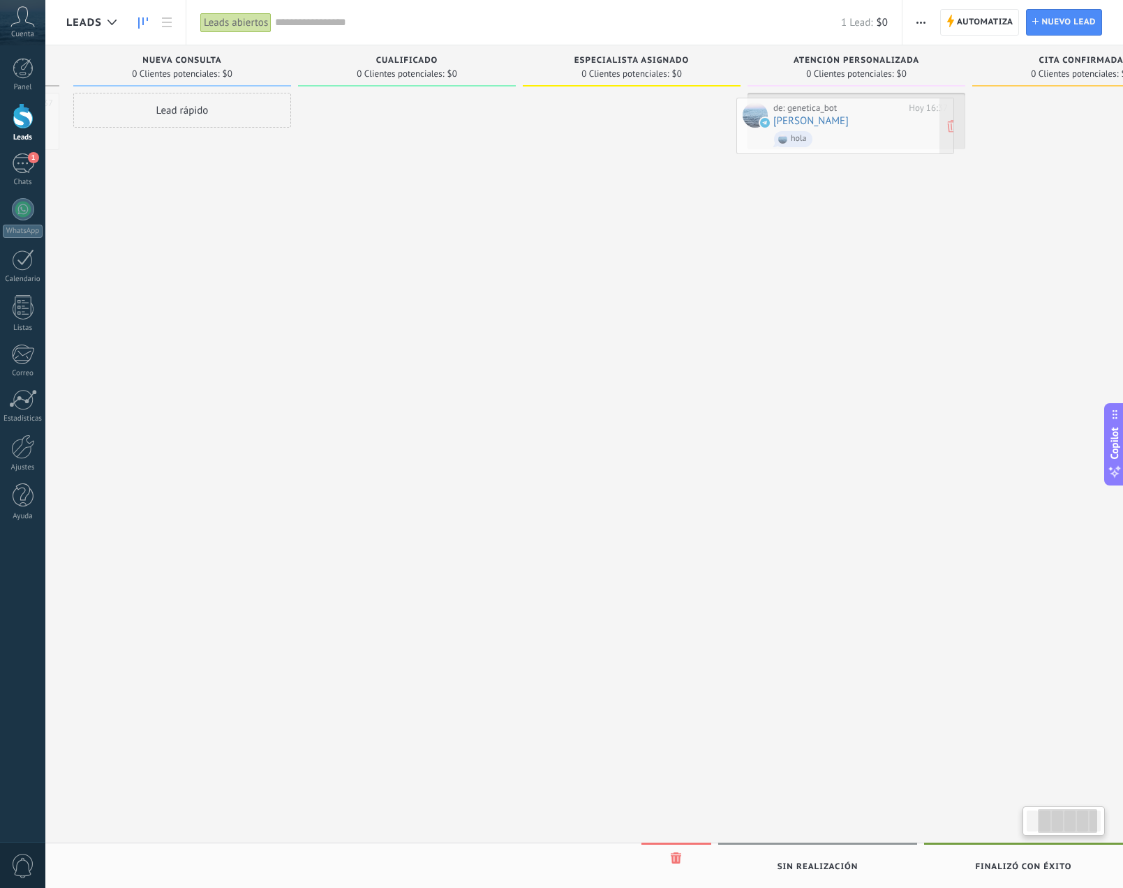
drag, startPoint x: 166, startPoint y: 115, endPoint x: 836, endPoint y: 120, distance: 669.9
